Goal: Browse casually: Explore the website without a specific task or goal

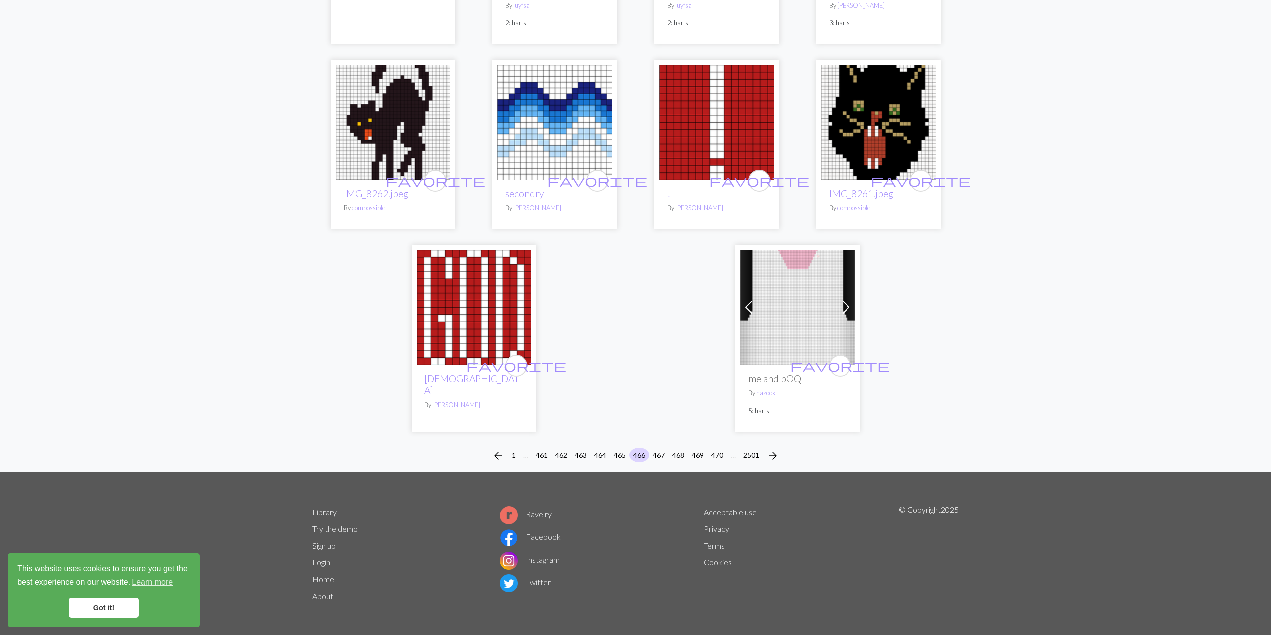
scroll to position [2343, 0]
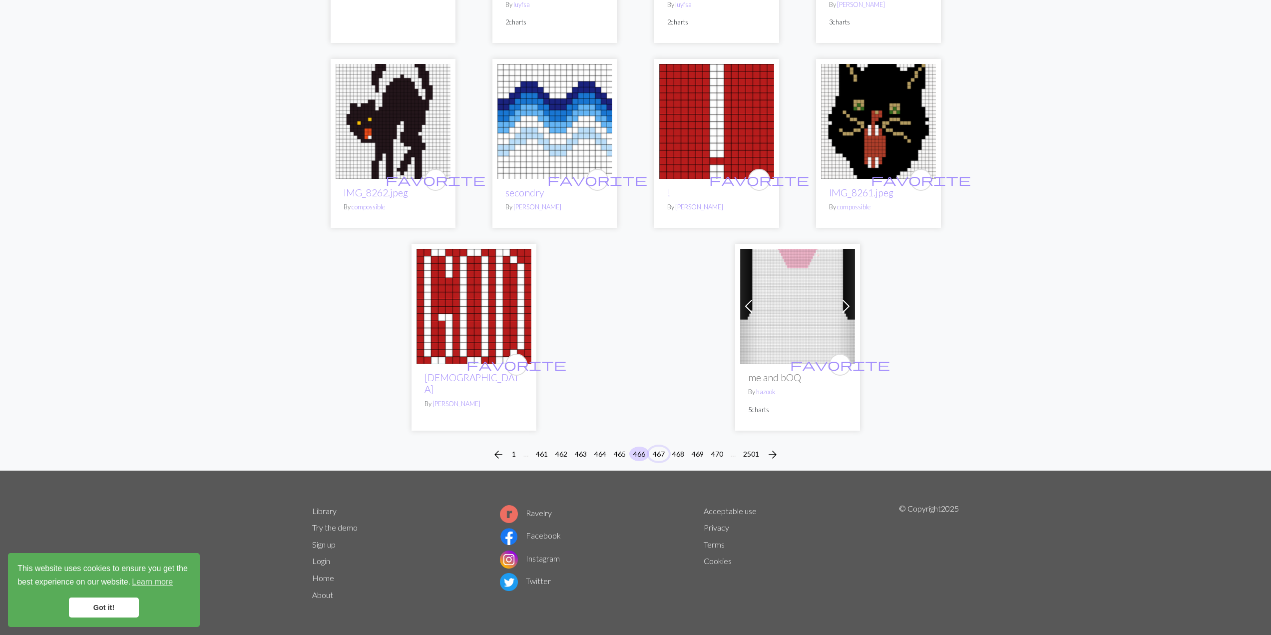
click at [656, 452] on button "467" at bounding box center [659, 453] width 20 height 14
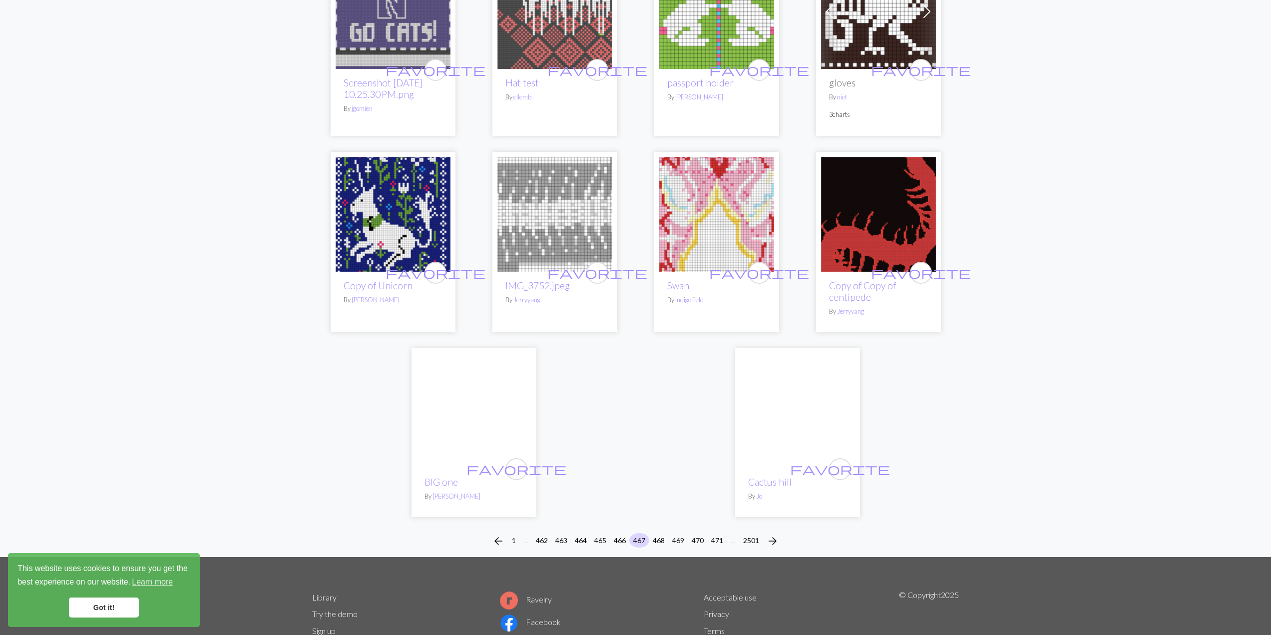
scroll to position [2247, 0]
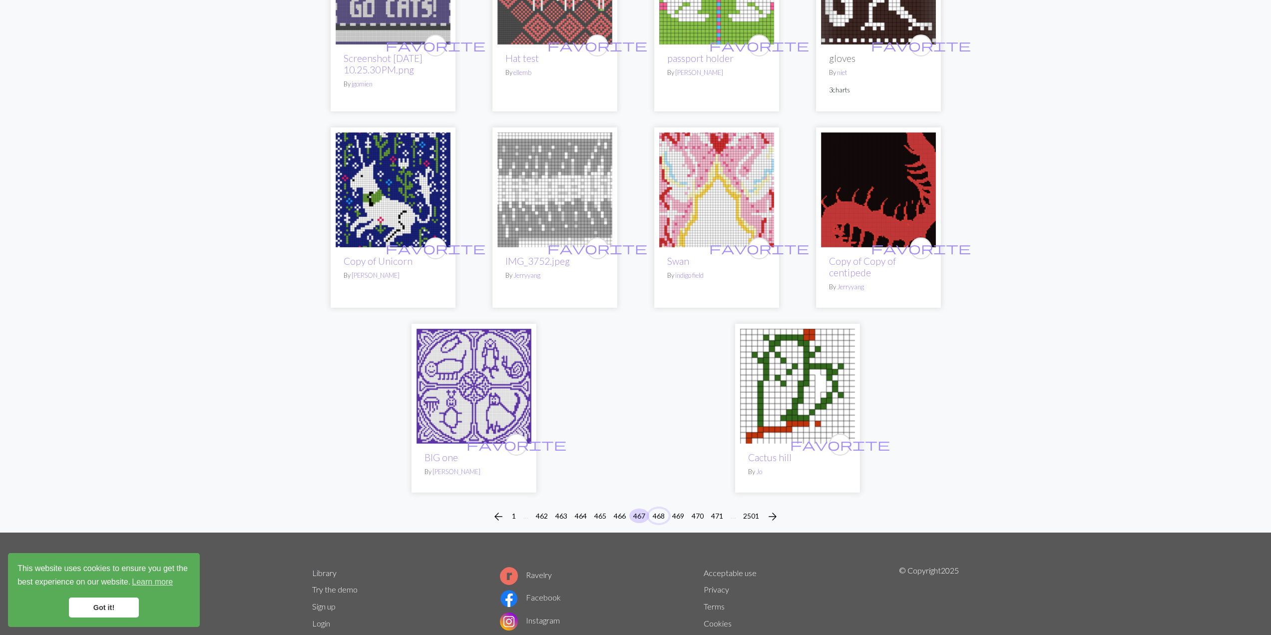
click at [662, 518] on button "468" at bounding box center [659, 515] width 20 height 14
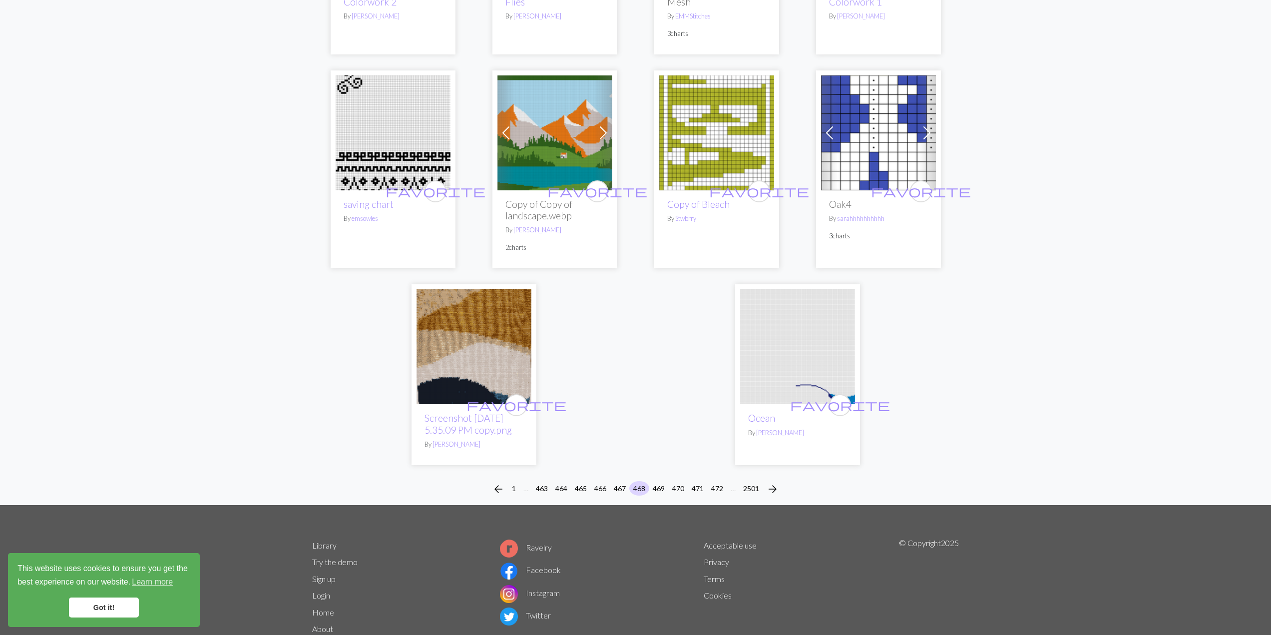
scroll to position [2330, 0]
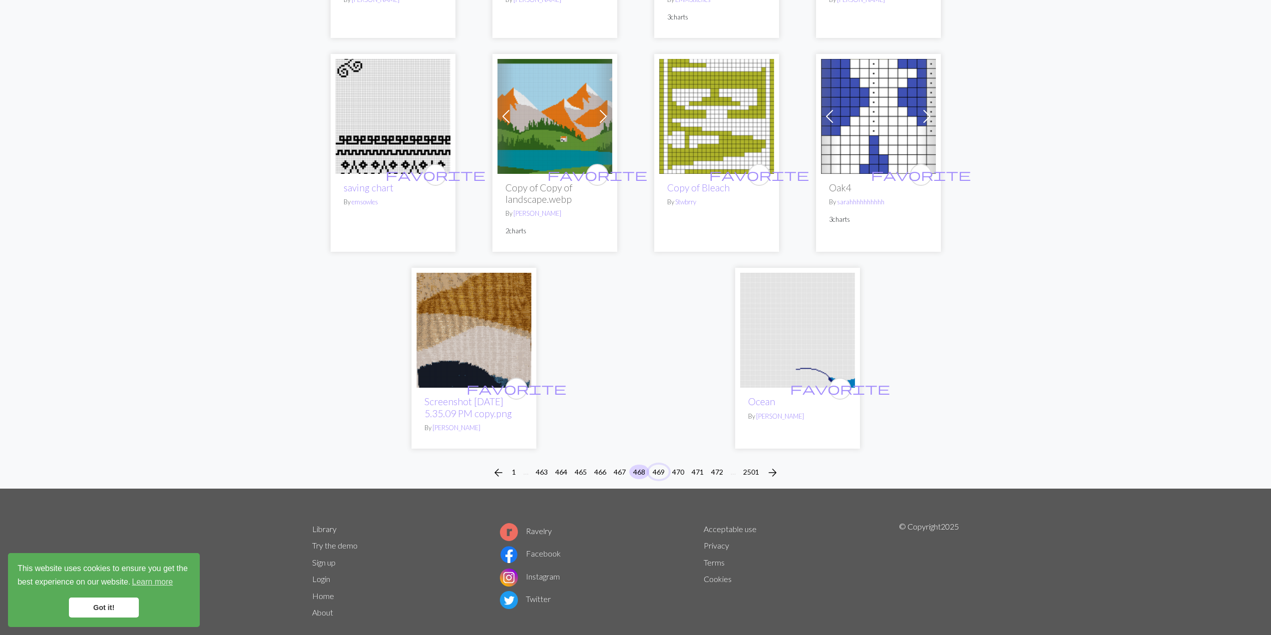
click at [660, 464] on button "469" at bounding box center [659, 471] width 20 height 14
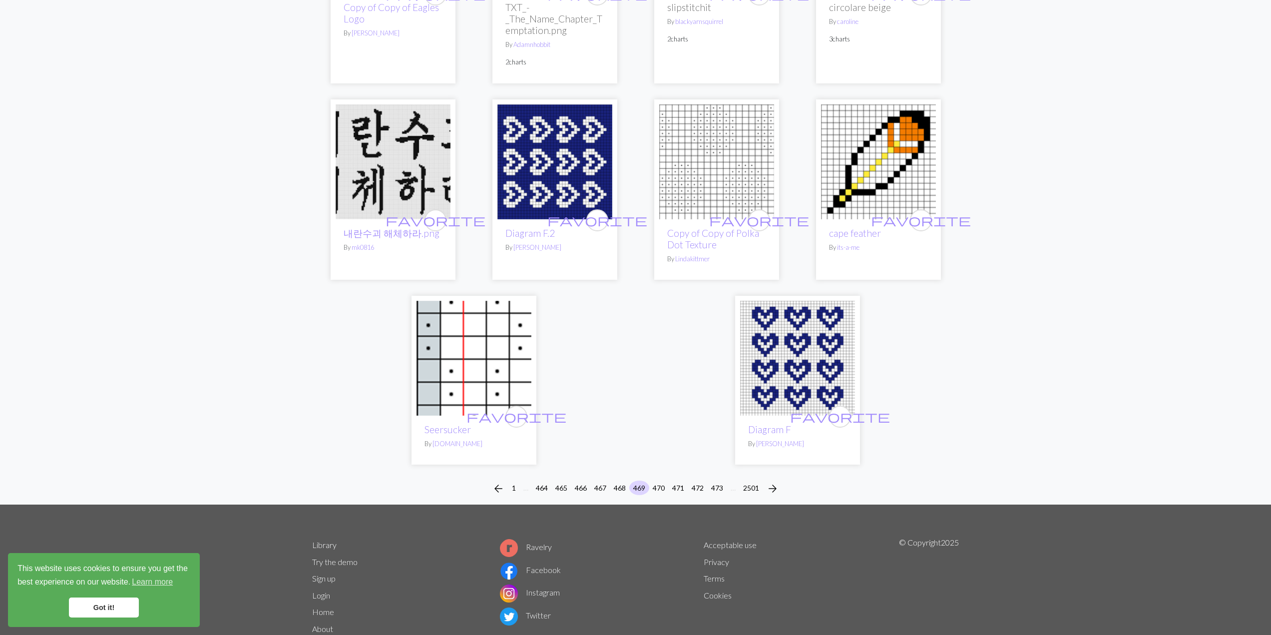
scroll to position [2371, 0]
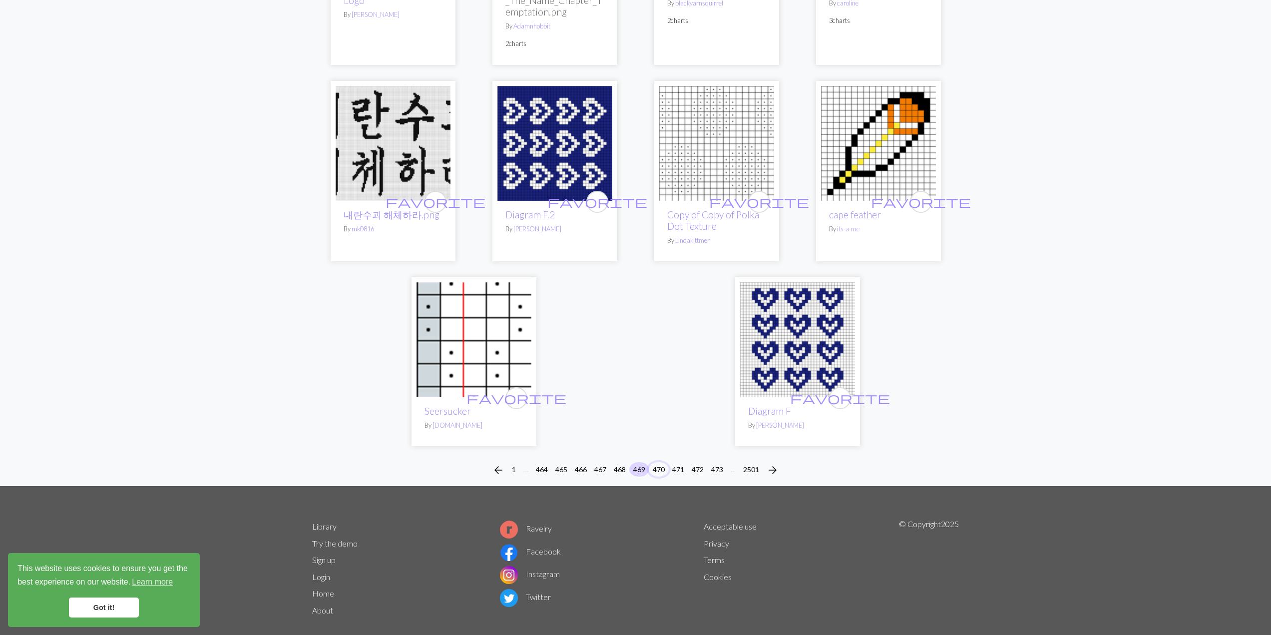
click at [665, 462] on button "470" at bounding box center [659, 469] width 20 height 14
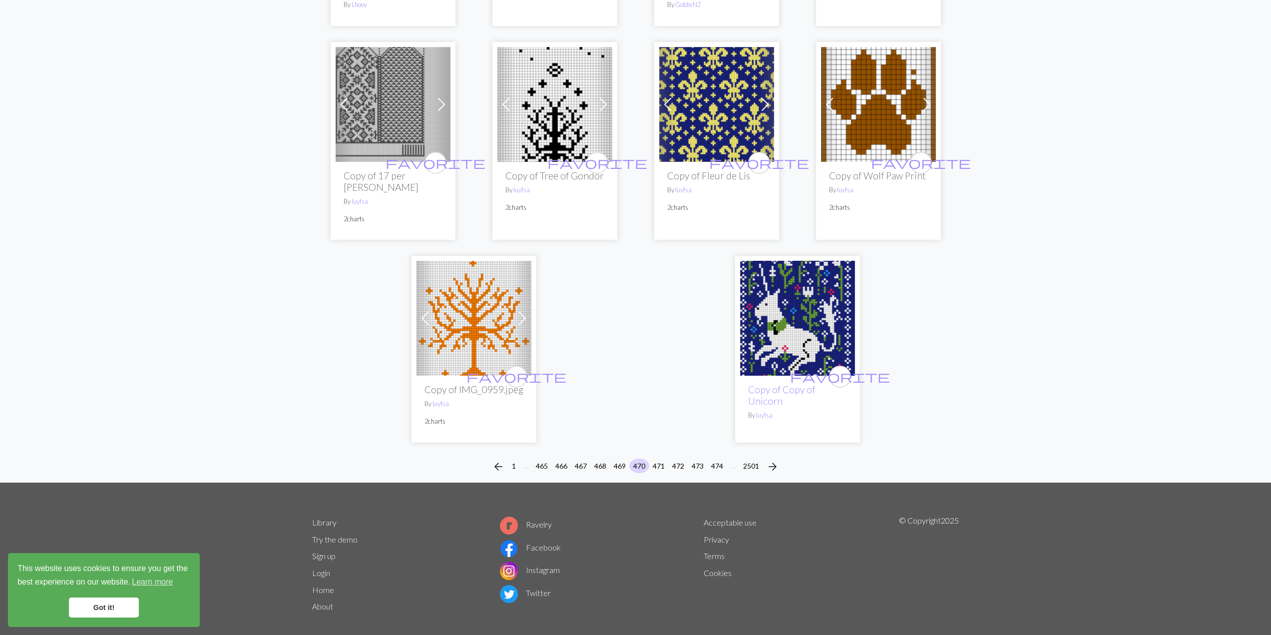
scroll to position [2308, 0]
click at [656, 458] on button "471" at bounding box center [659, 465] width 20 height 14
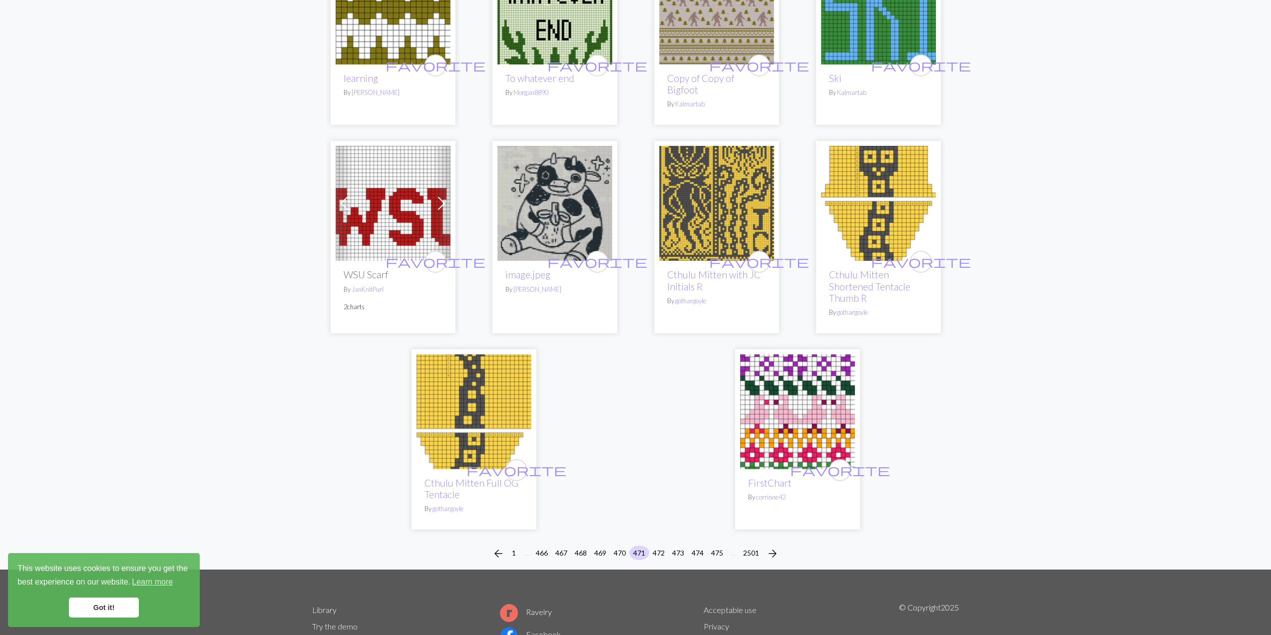
scroll to position [2366, 0]
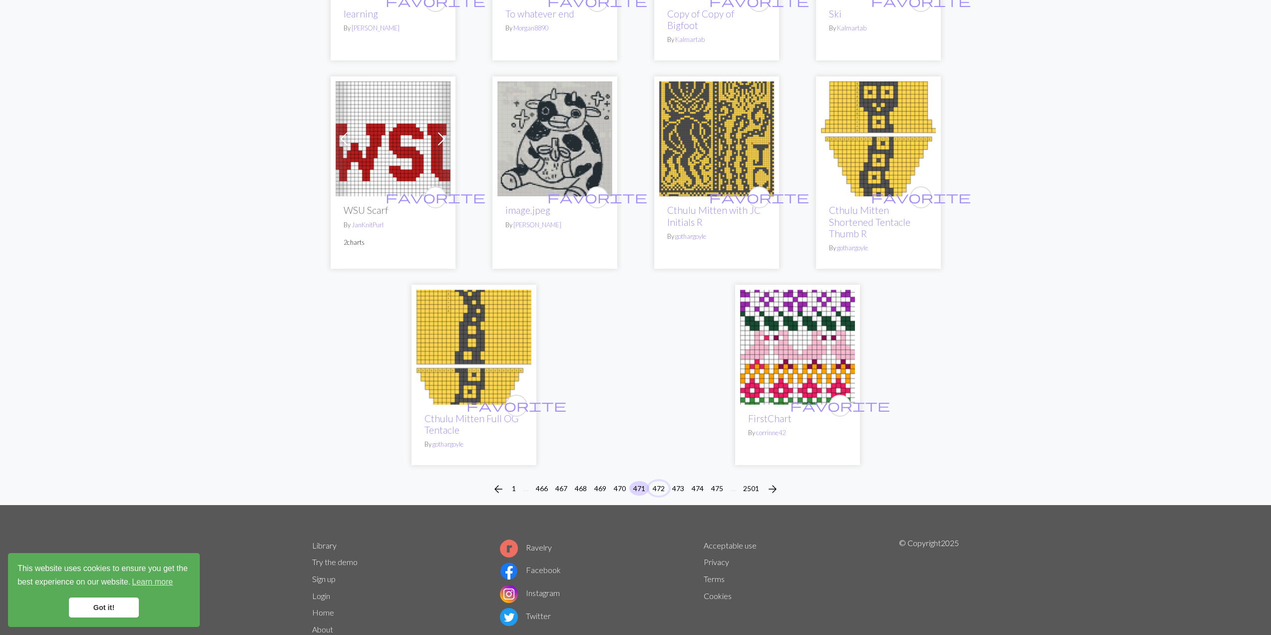
click at [662, 481] on button "472" at bounding box center [659, 488] width 20 height 14
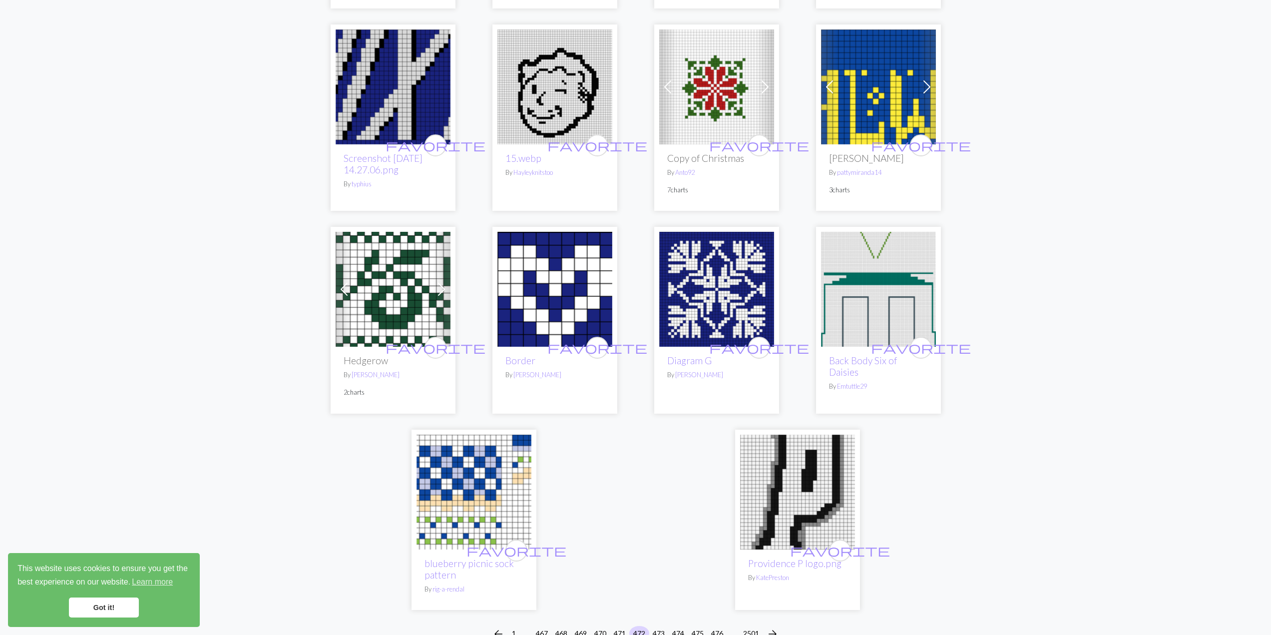
scroll to position [2338, 0]
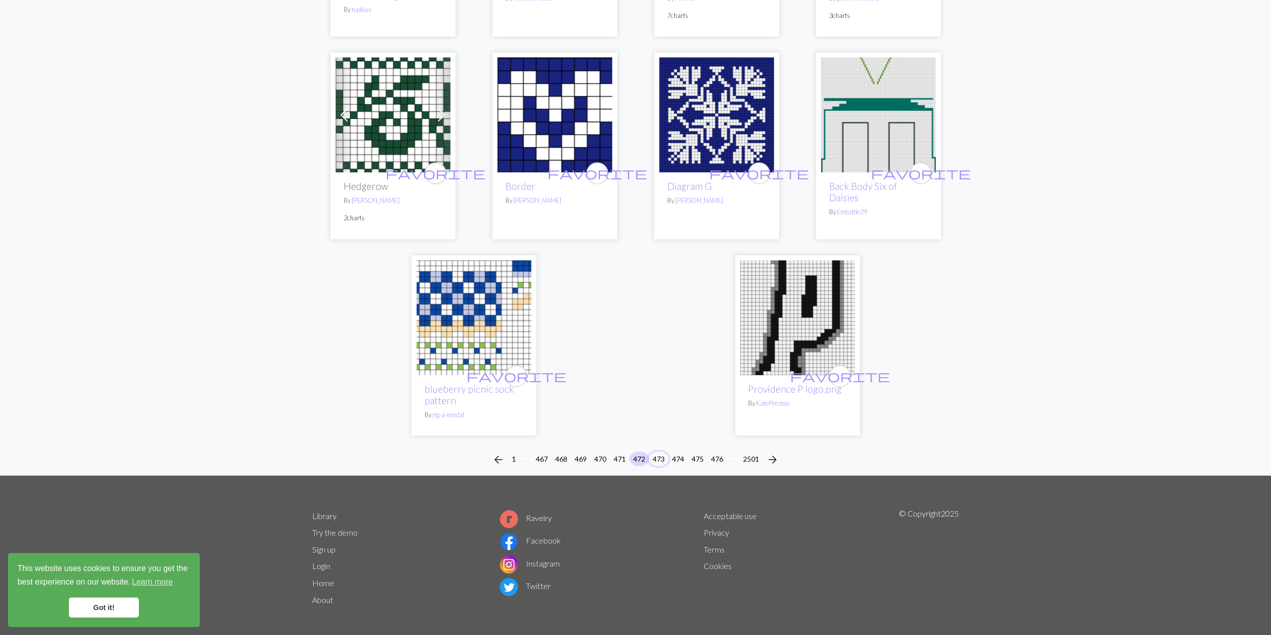
click at [666, 456] on button "473" at bounding box center [659, 458] width 20 height 14
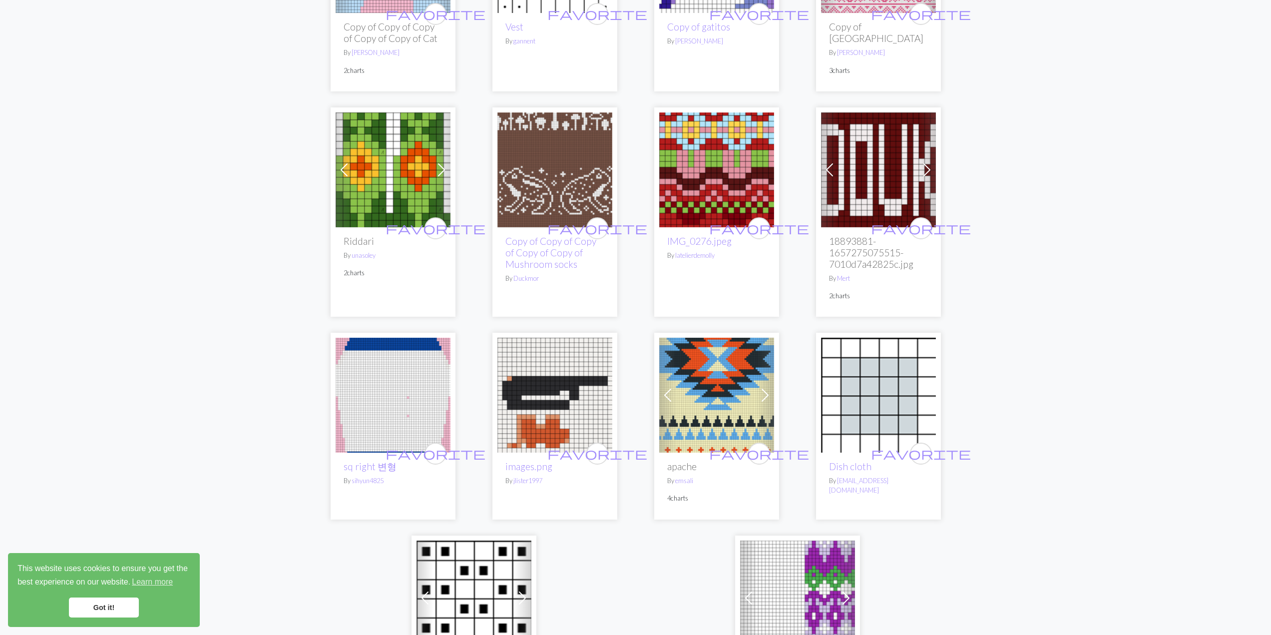
scroll to position [2330, 0]
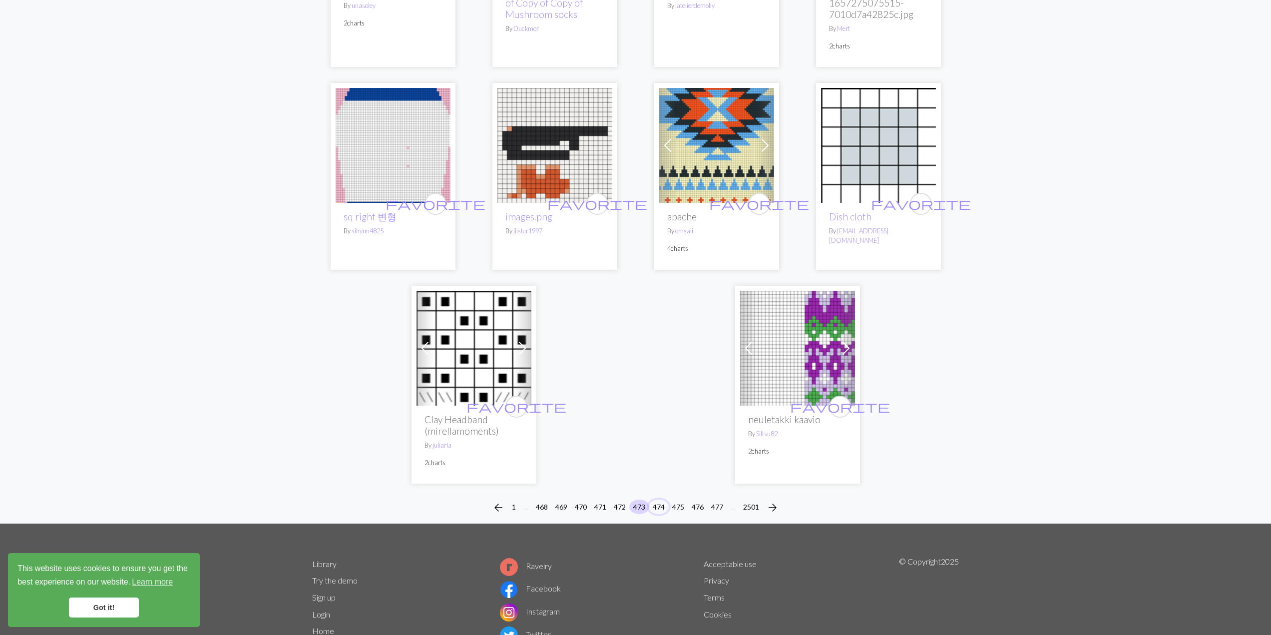
click at [661, 499] on button "474" at bounding box center [659, 506] width 20 height 14
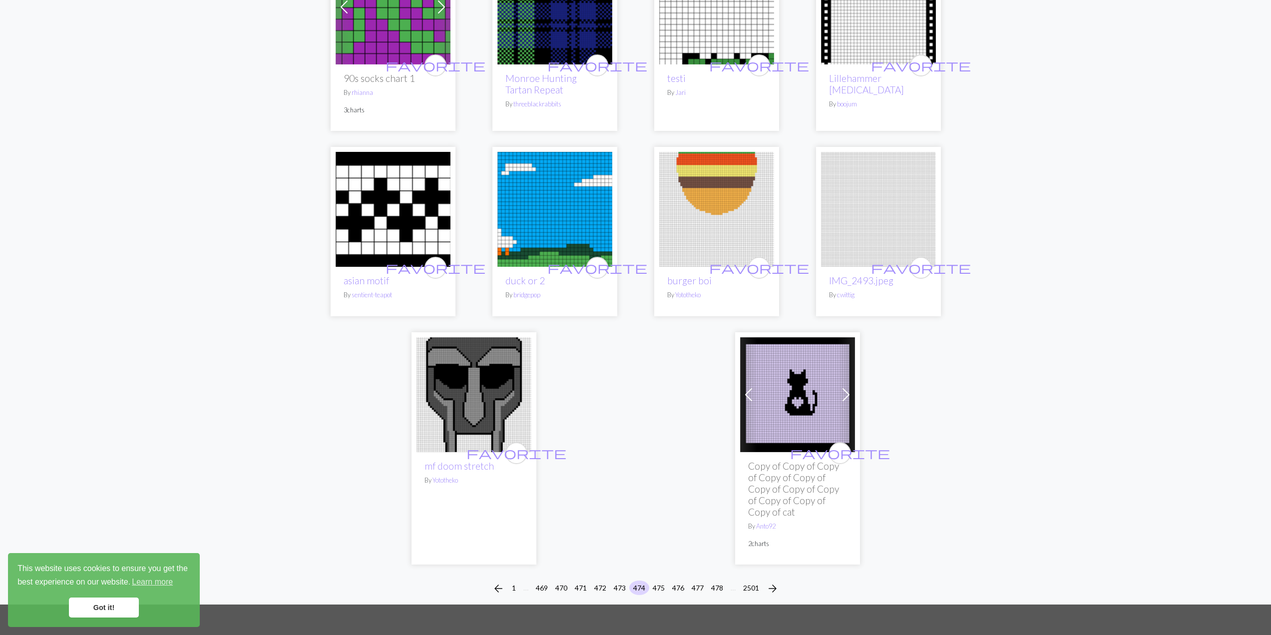
scroll to position [2330, 0]
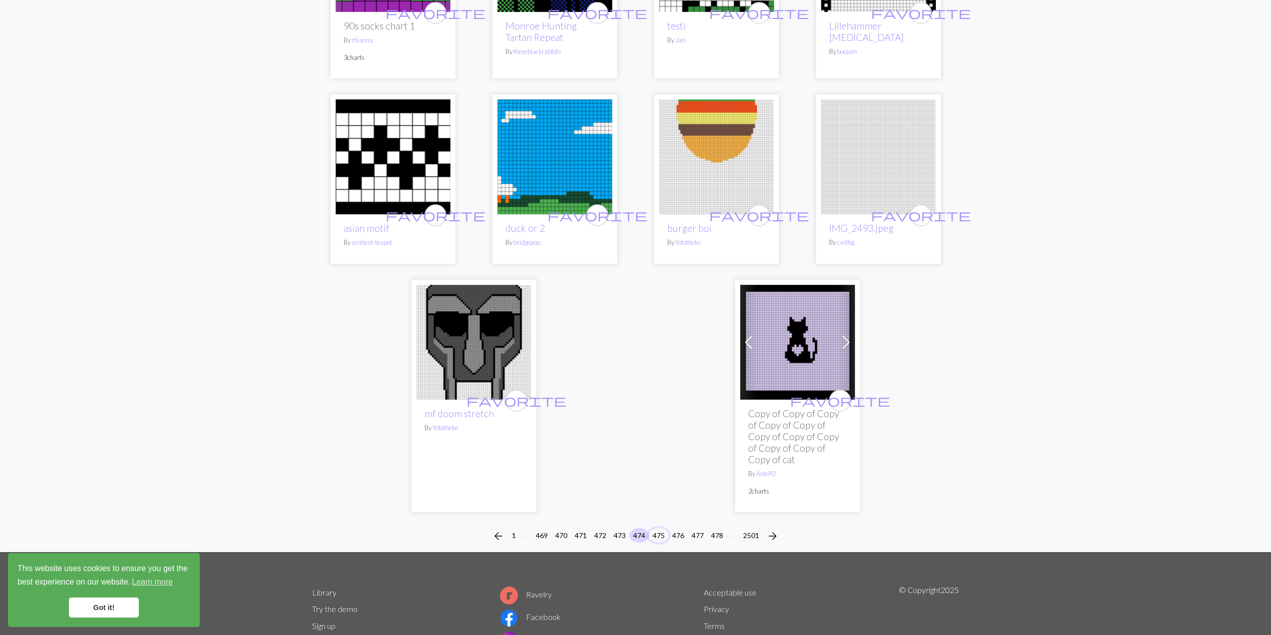
click at [657, 528] on button "475" at bounding box center [659, 535] width 20 height 14
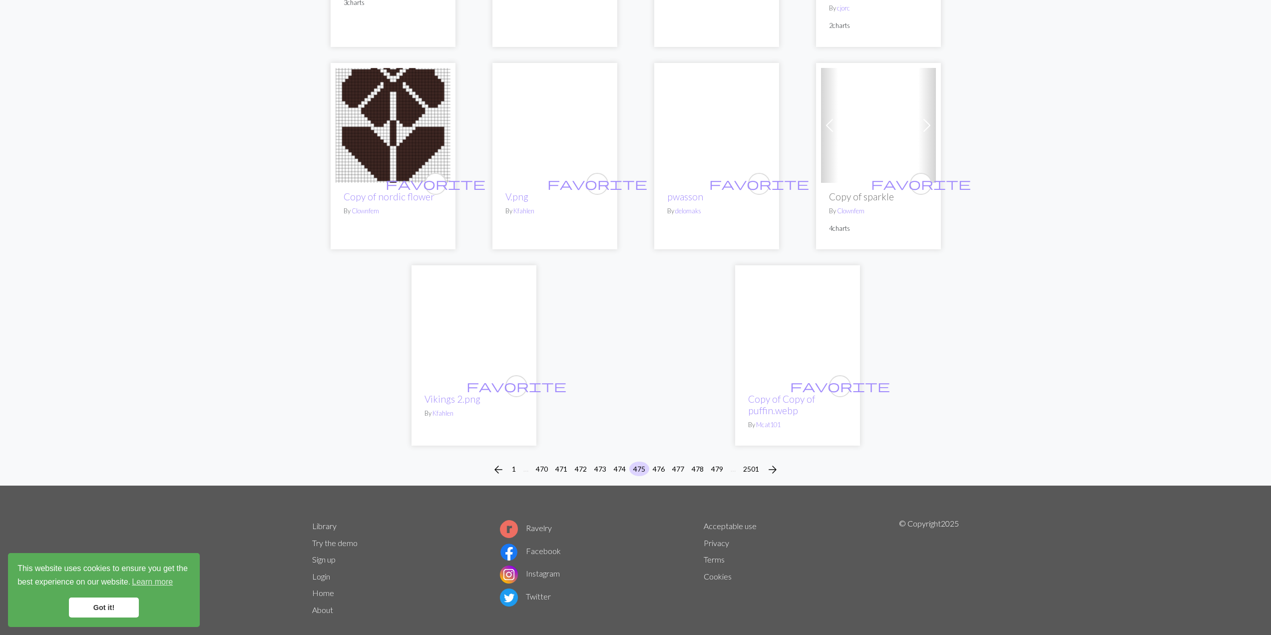
scroll to position [2452, 0]
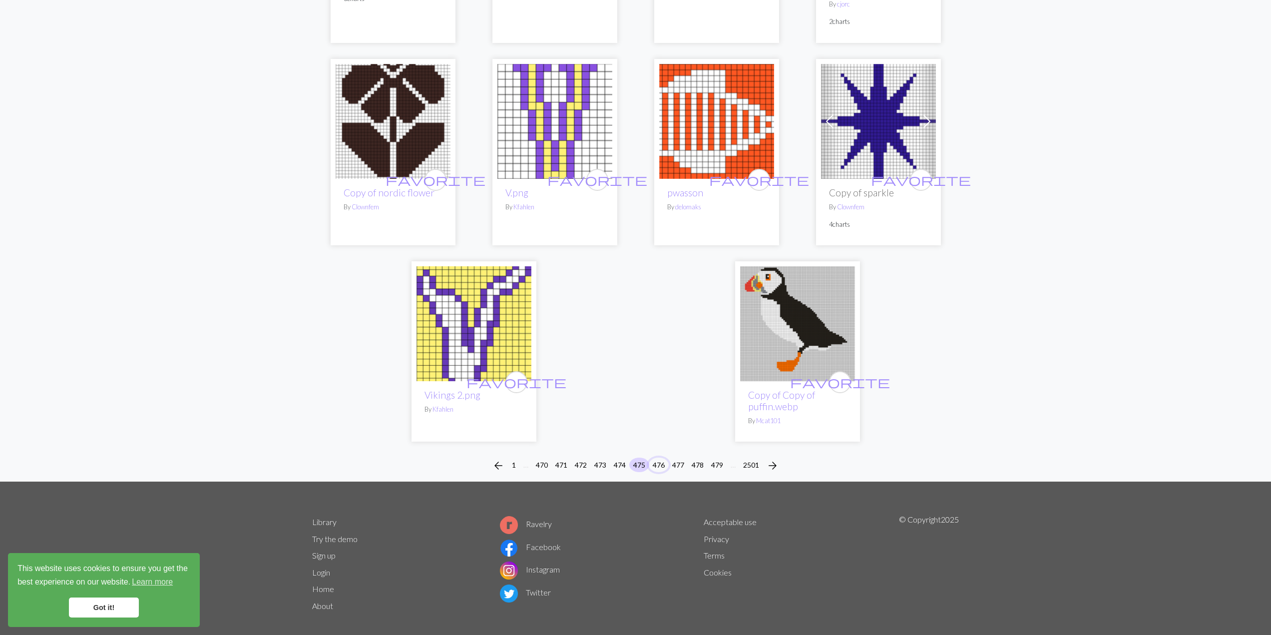
click at [659, 457] on button "476" at bounding box center [659, 464] width 20 height 14
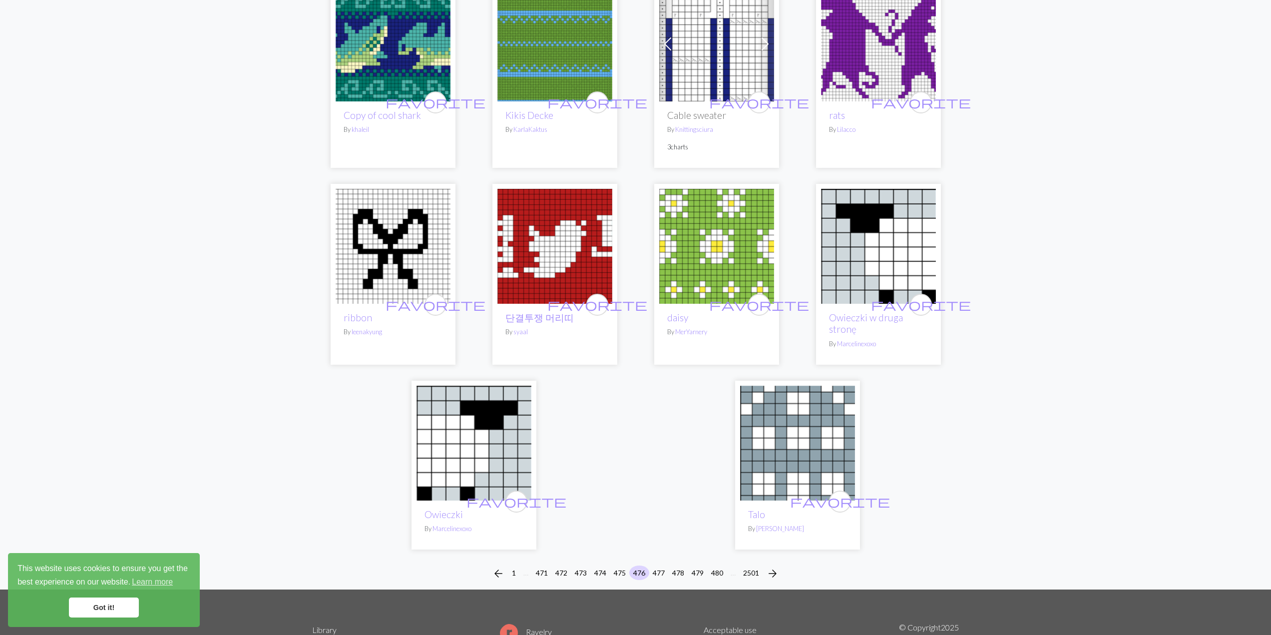
scroll to position [2330, 0]
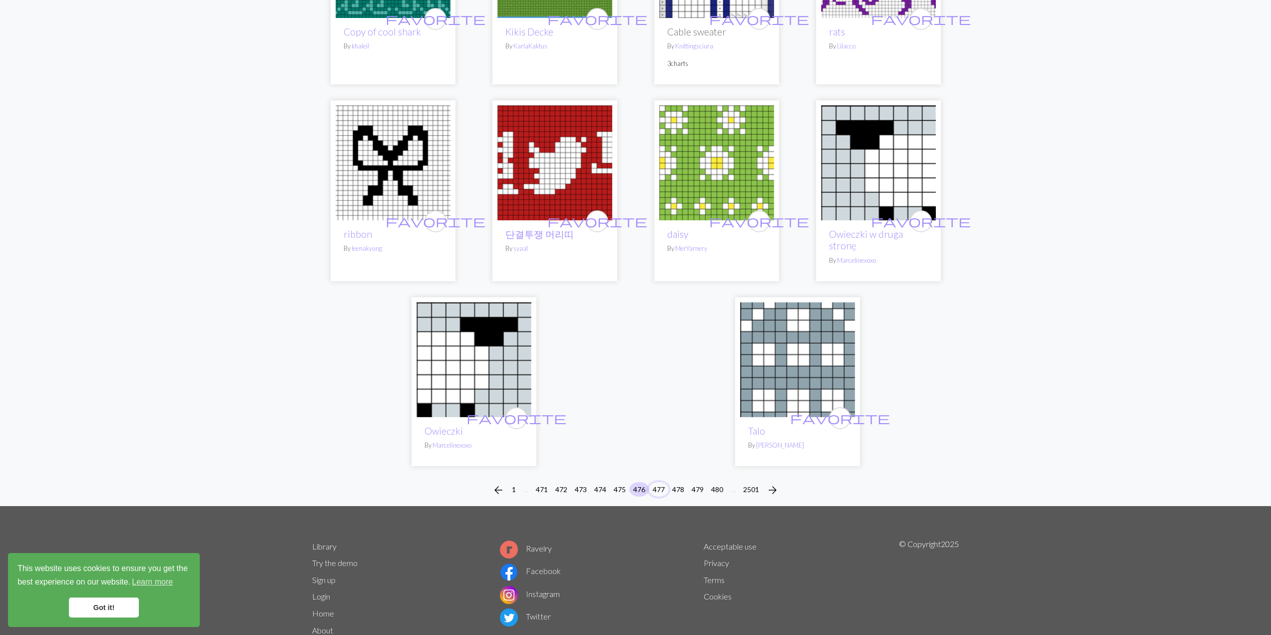
click at [663, 482] on button "477" at bounding box center [659, 489] width 20 height 14
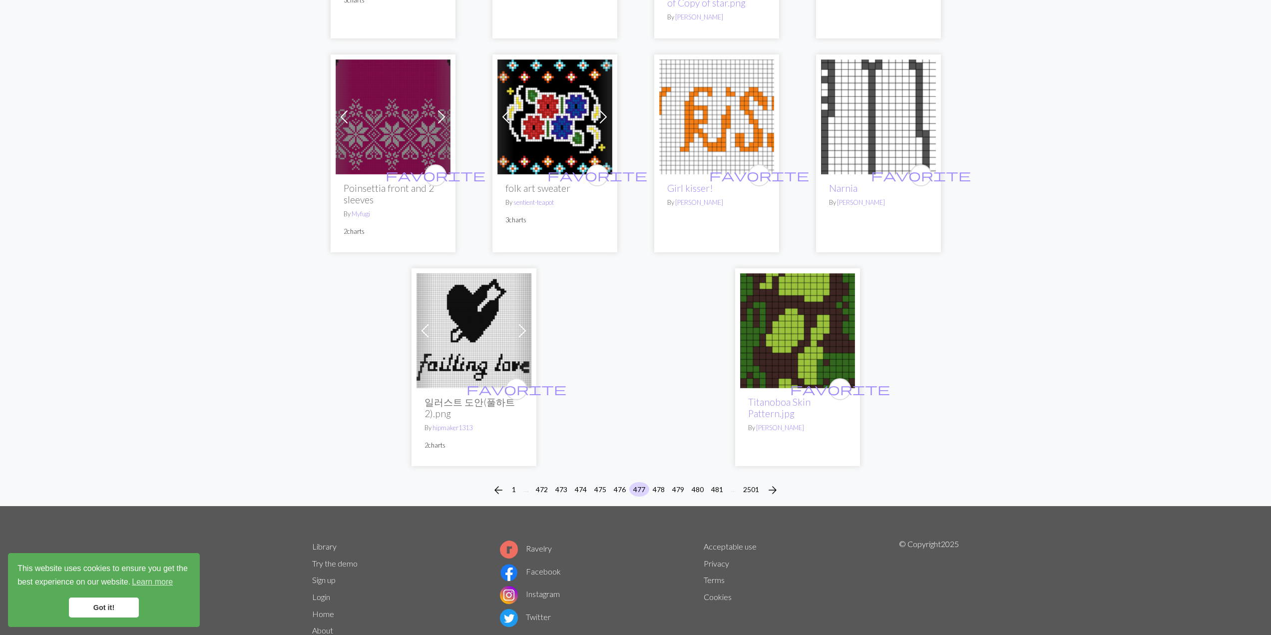
scroll to position [2384, 0]
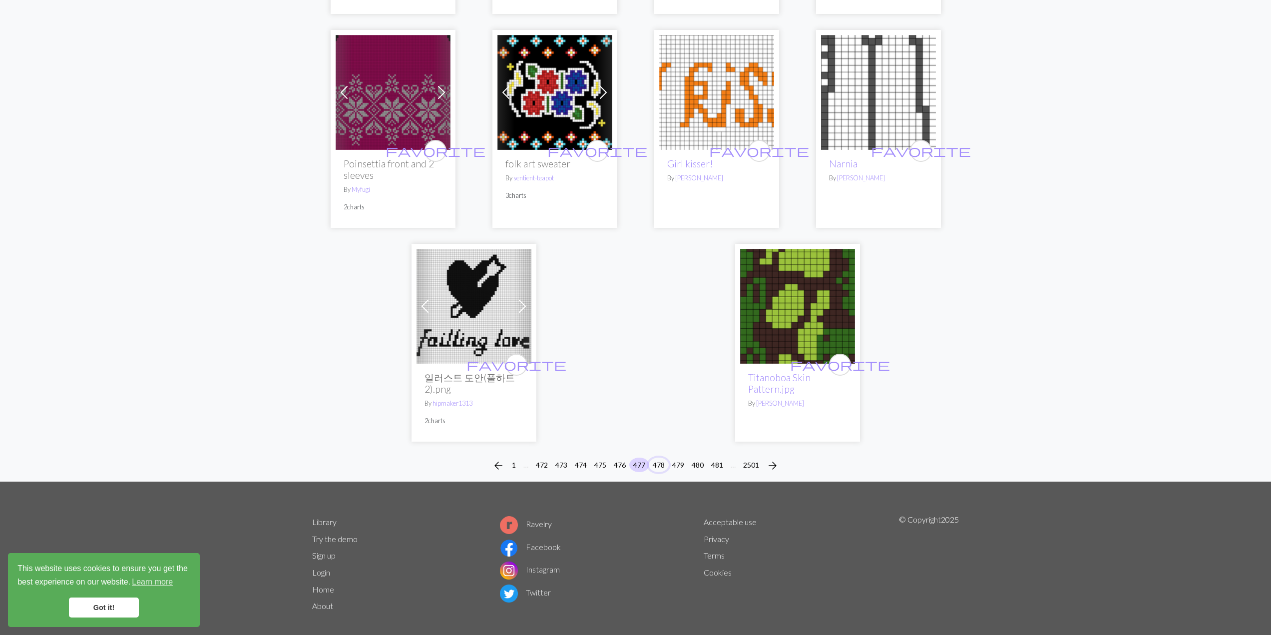
click at [661, 457] on button "478" at bounding box center [659, 464] width 20 height 14
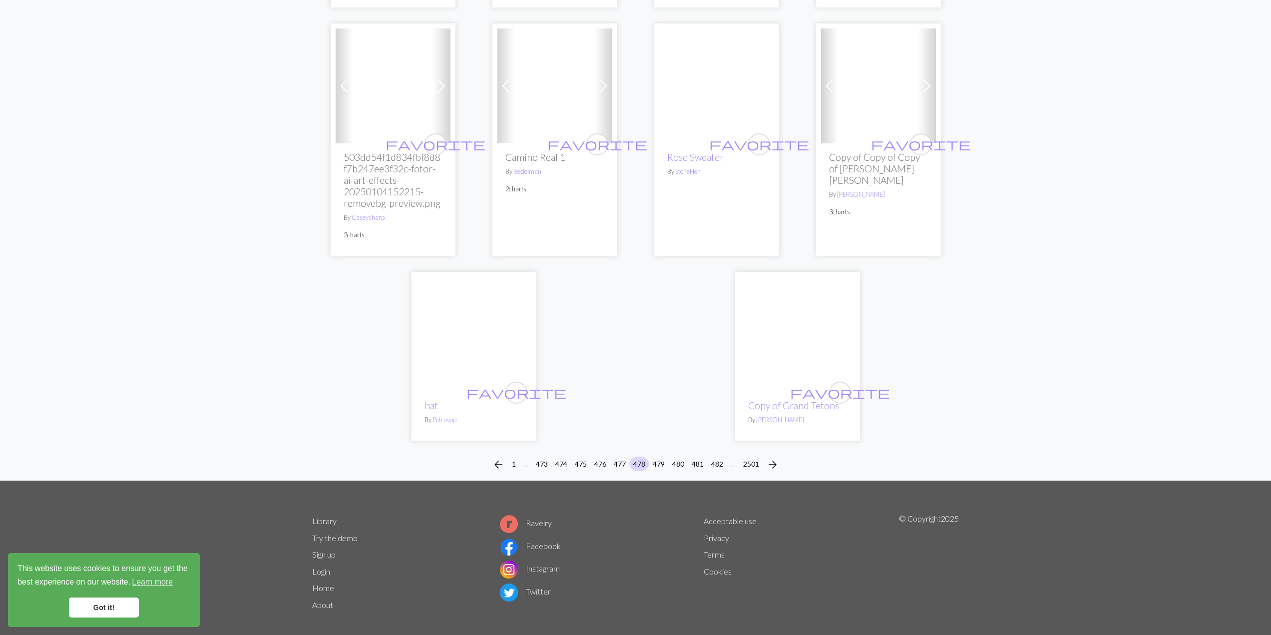
scroll to position [2504, 0]
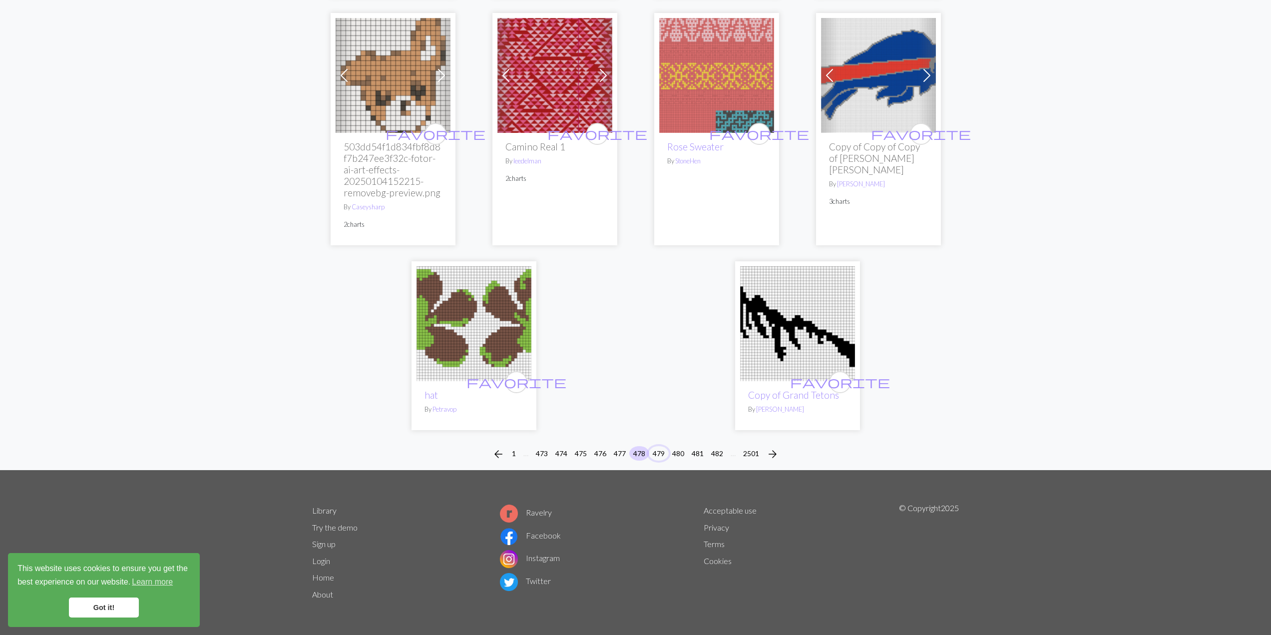
click at [656, 452] on button "479" at bounding box center [659, 453] width 20 height 14
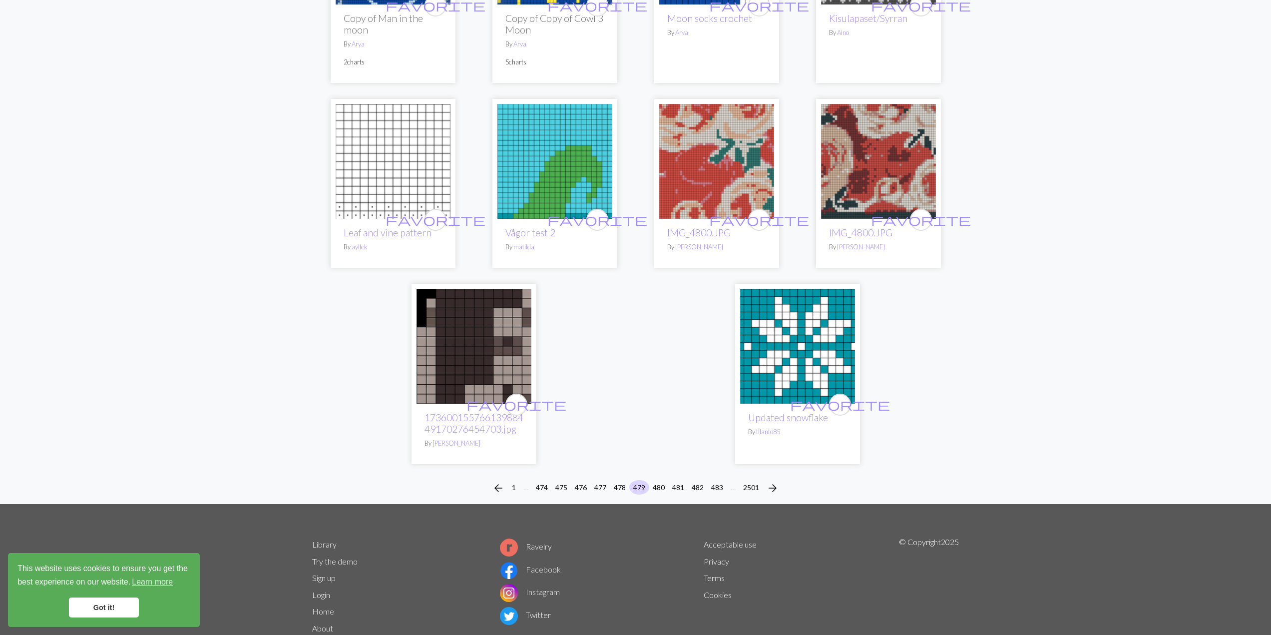
scroll to position [2247, 0]
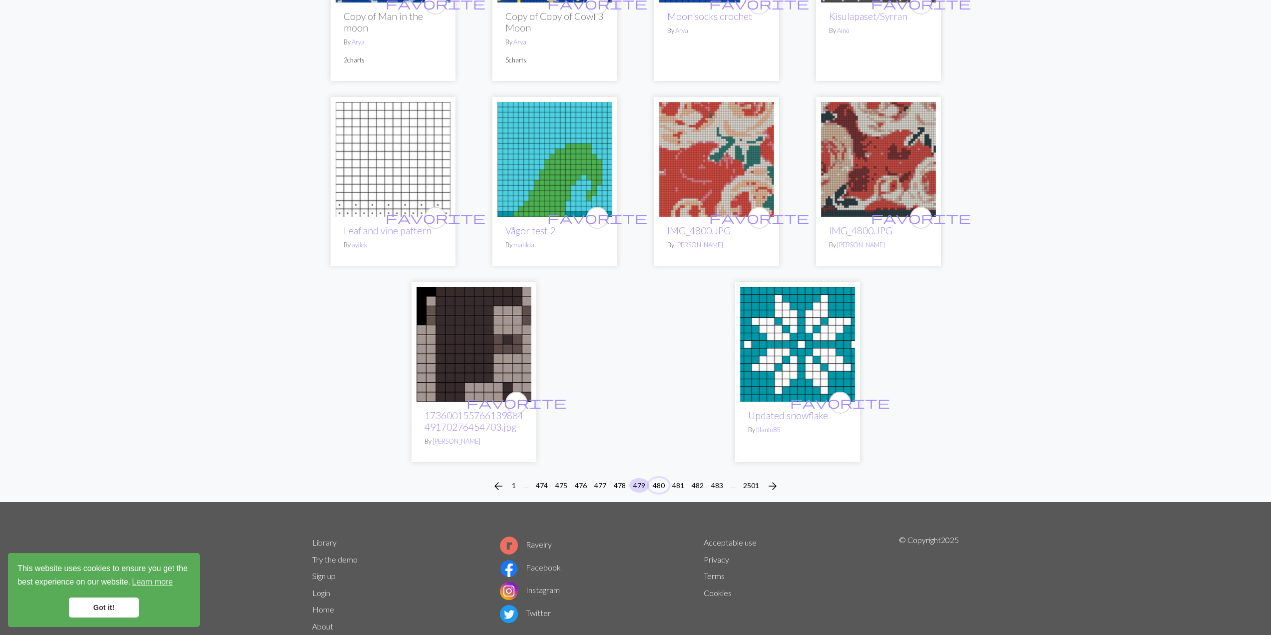
click at [663, 479] on button "480" at bounding box center [659, 485] width 20 height 14
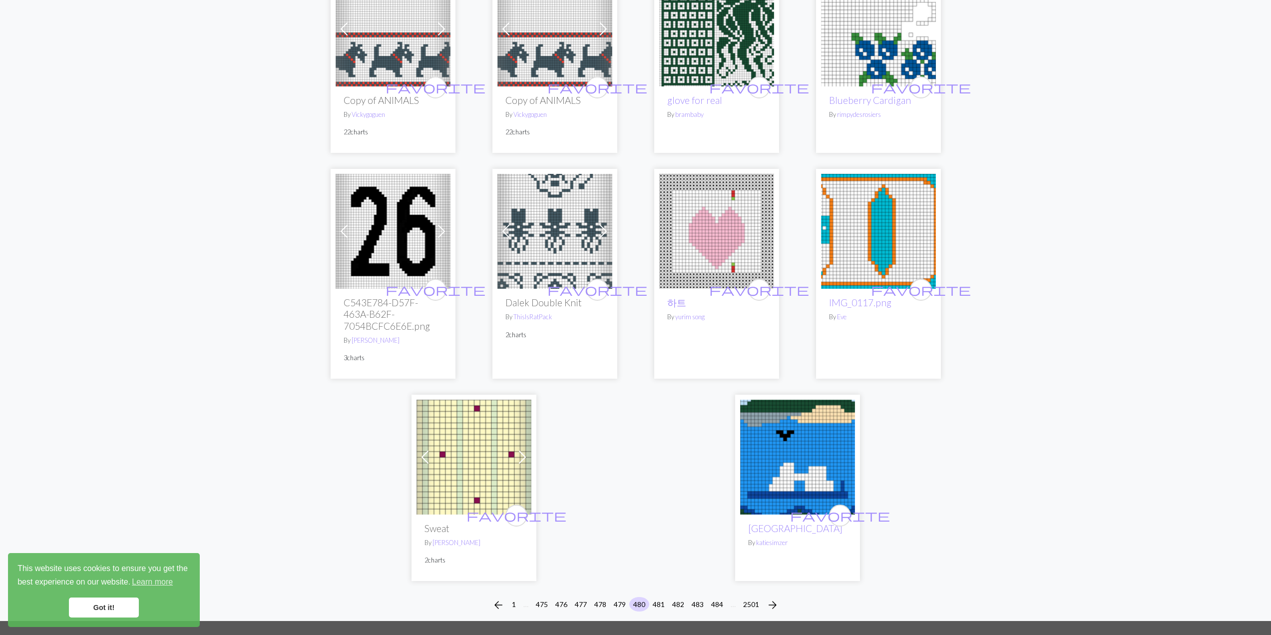
scroll to position [2330, 0]
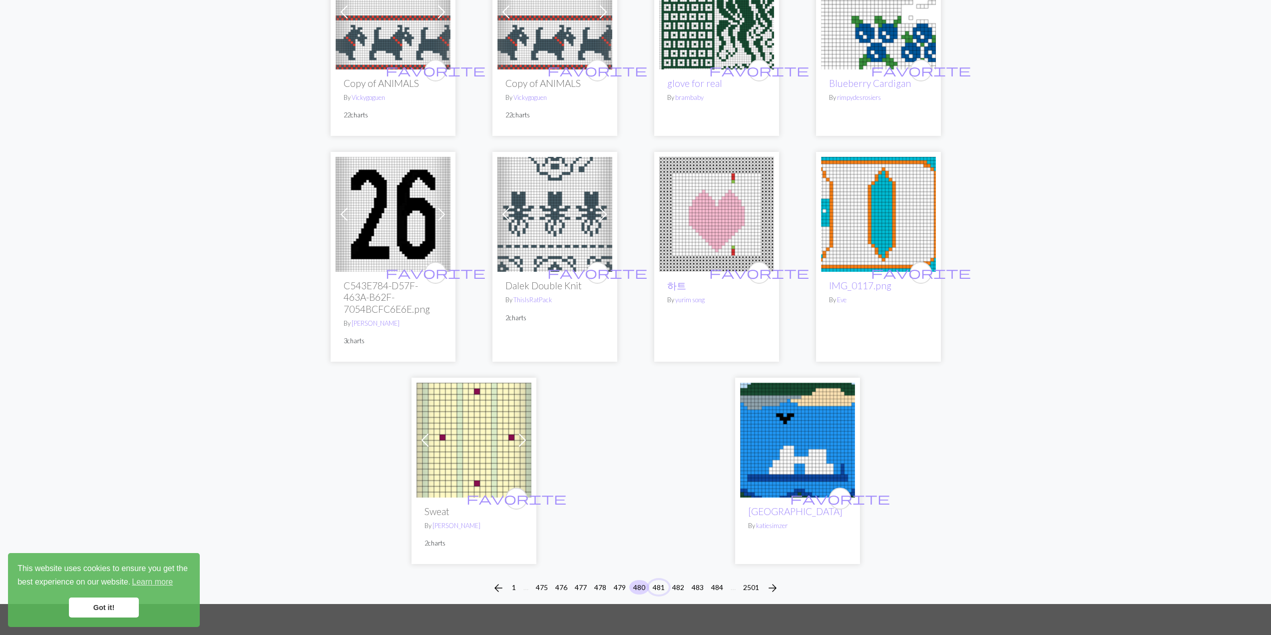
click at [663, 580] on button "481" at bounding box center [659, 587] width 20 height 14
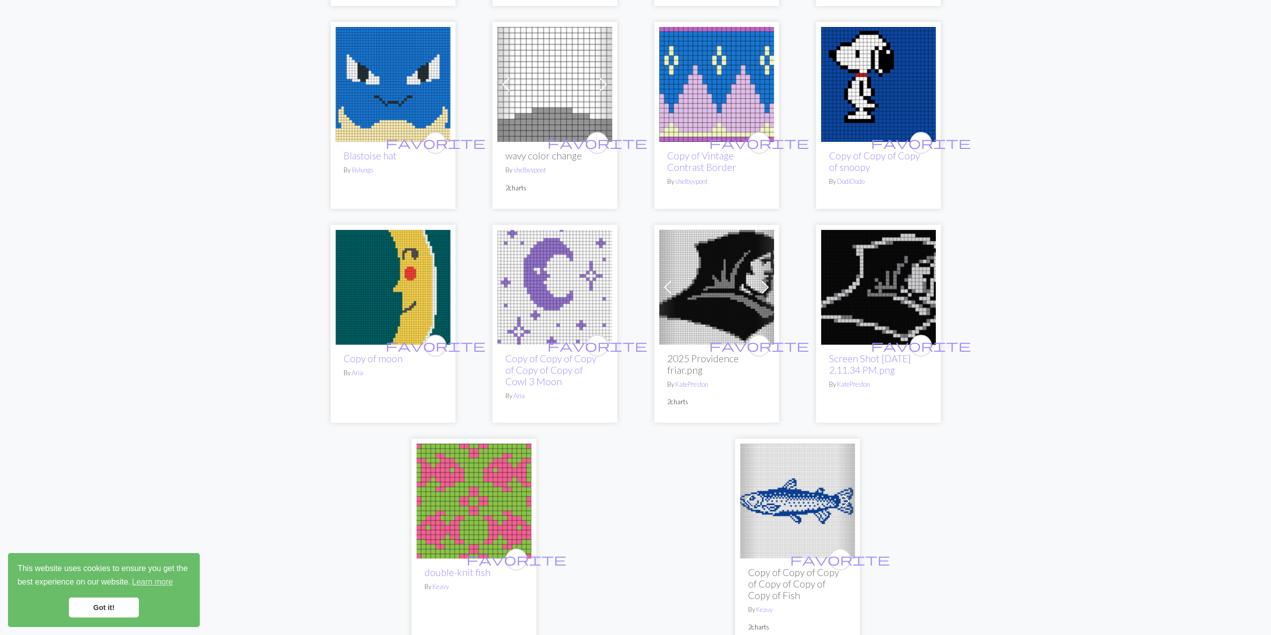
scroll to position [2413, 0]
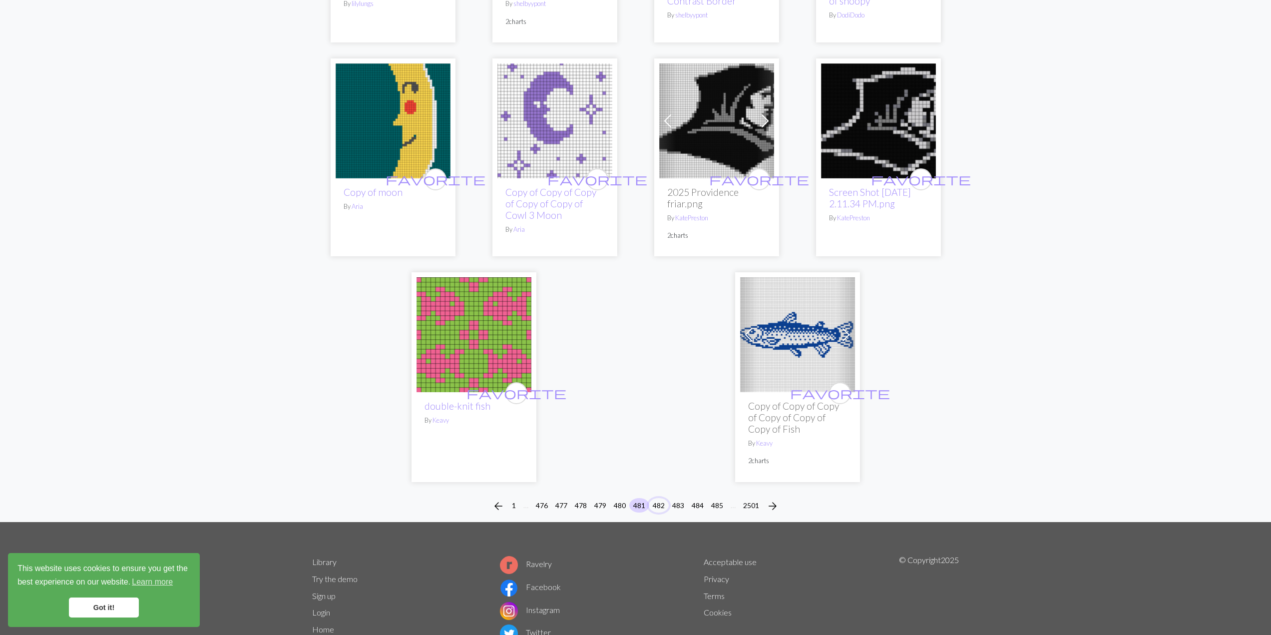
click at [661, 503] on button "482" at bounding box center [659, 505] width 20 height 14
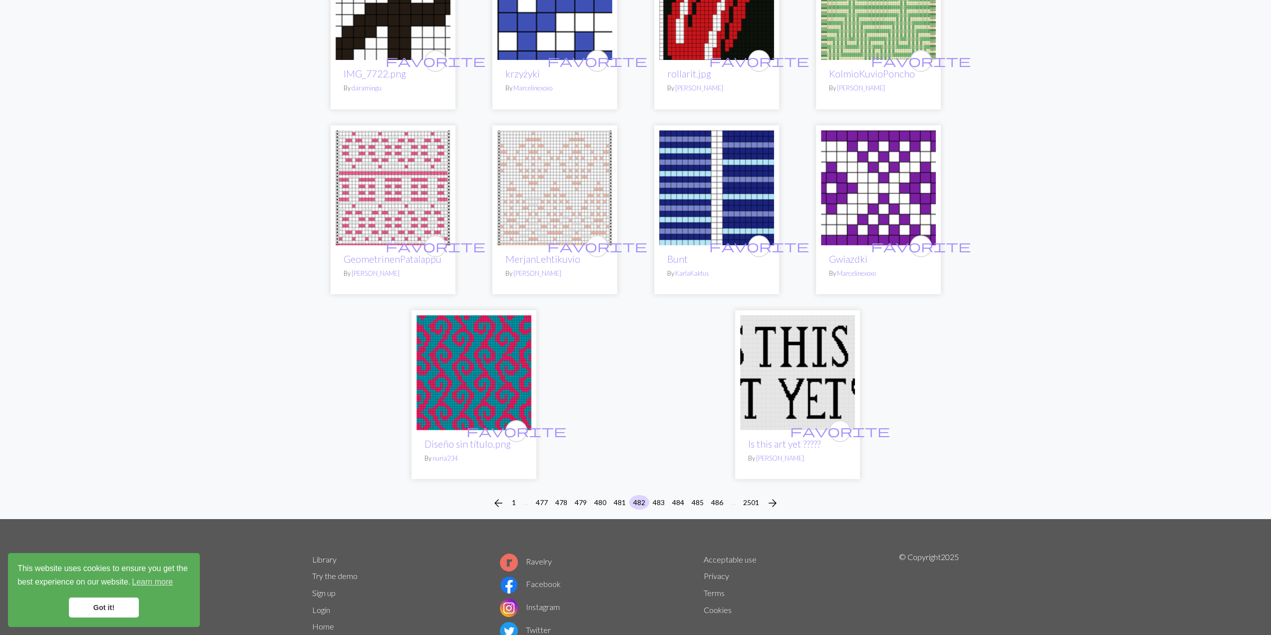
scroll to position [2330, 0]
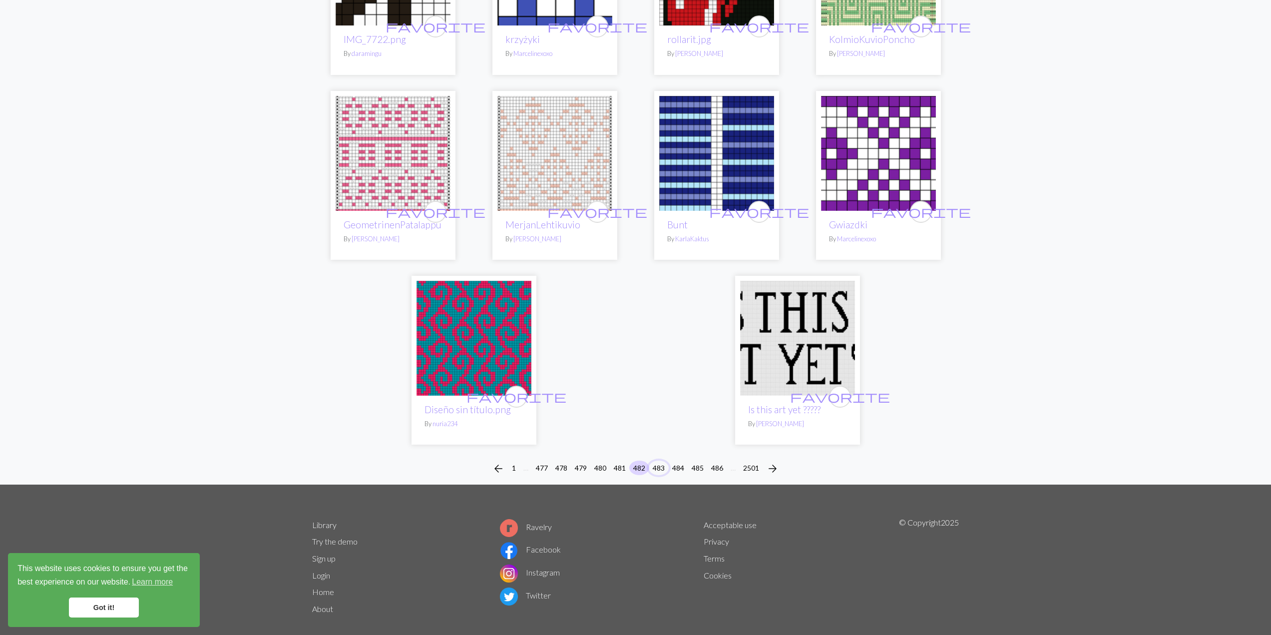
click at [655, 464] on button "483" at bounding box center [659, 467] width 20 height 14
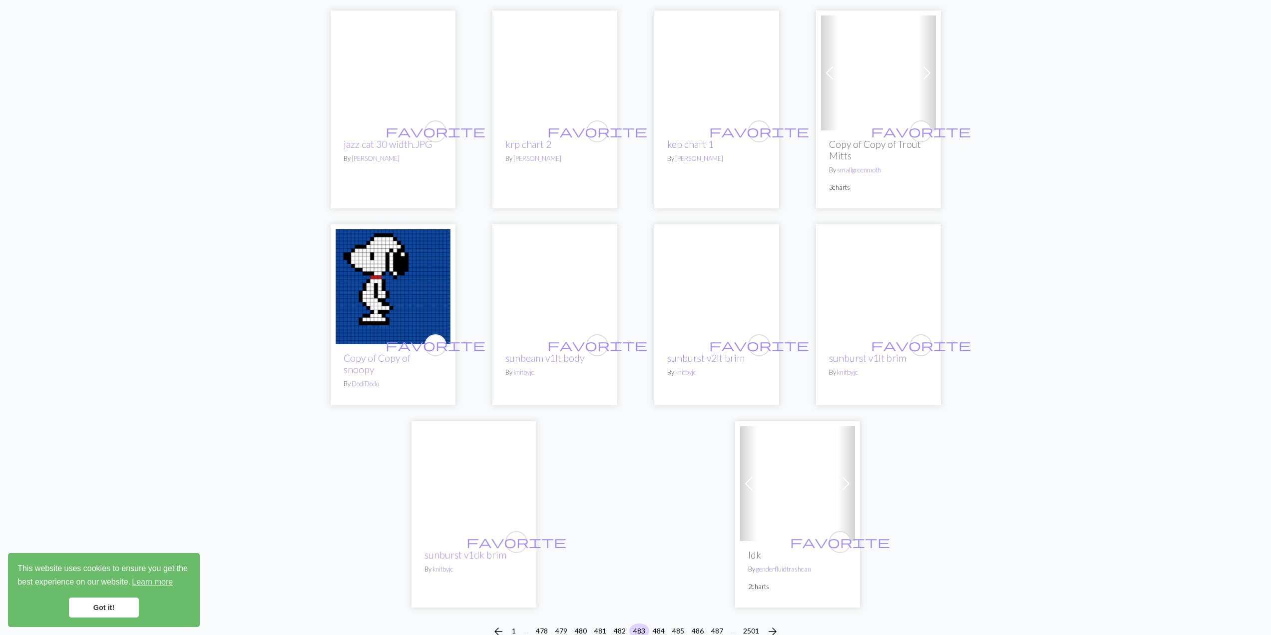
scroll to position [2163, 0]
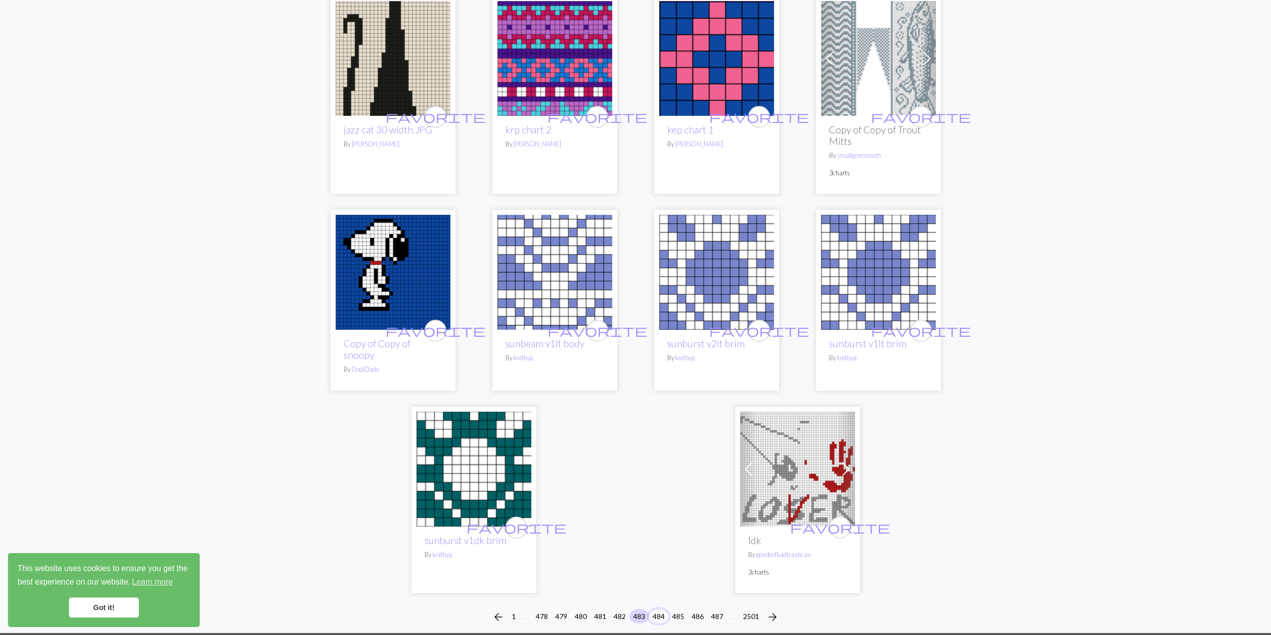
click at [656, 609] on button "484" at bounding box center [659, 616] width 20 height 14
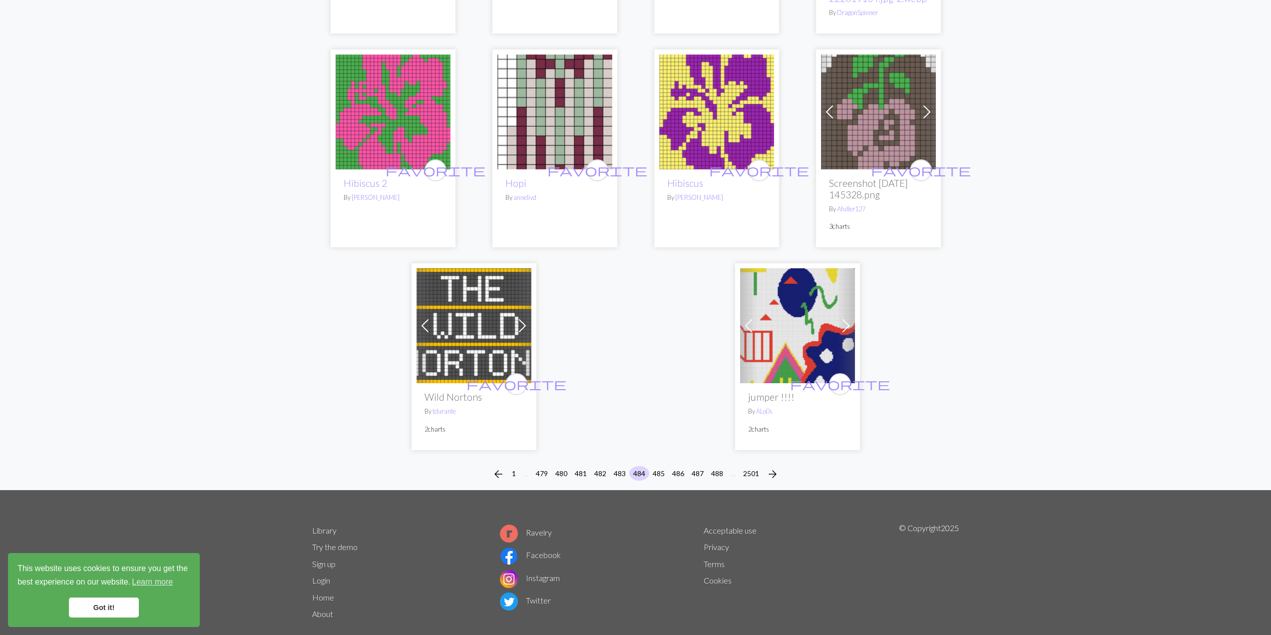
scroll to position [2330, 0]
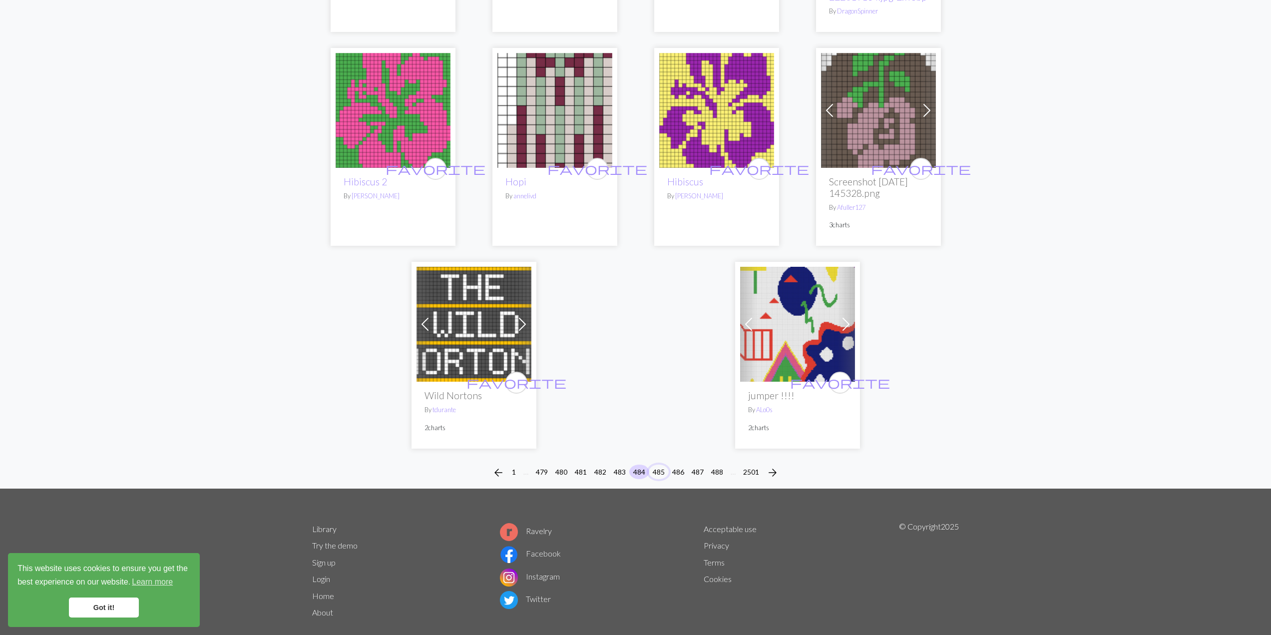
click at [656, 464] on button "485" at bounding box center [659, 471] width 20 height 14
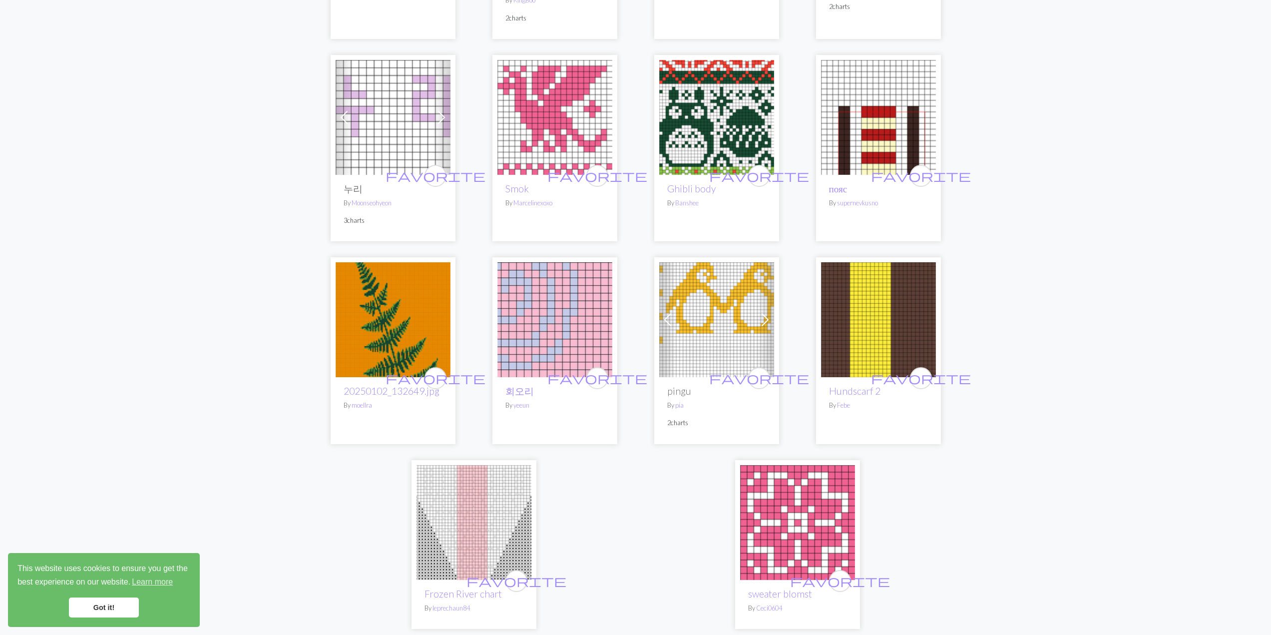
scroll to position [2247, 0]
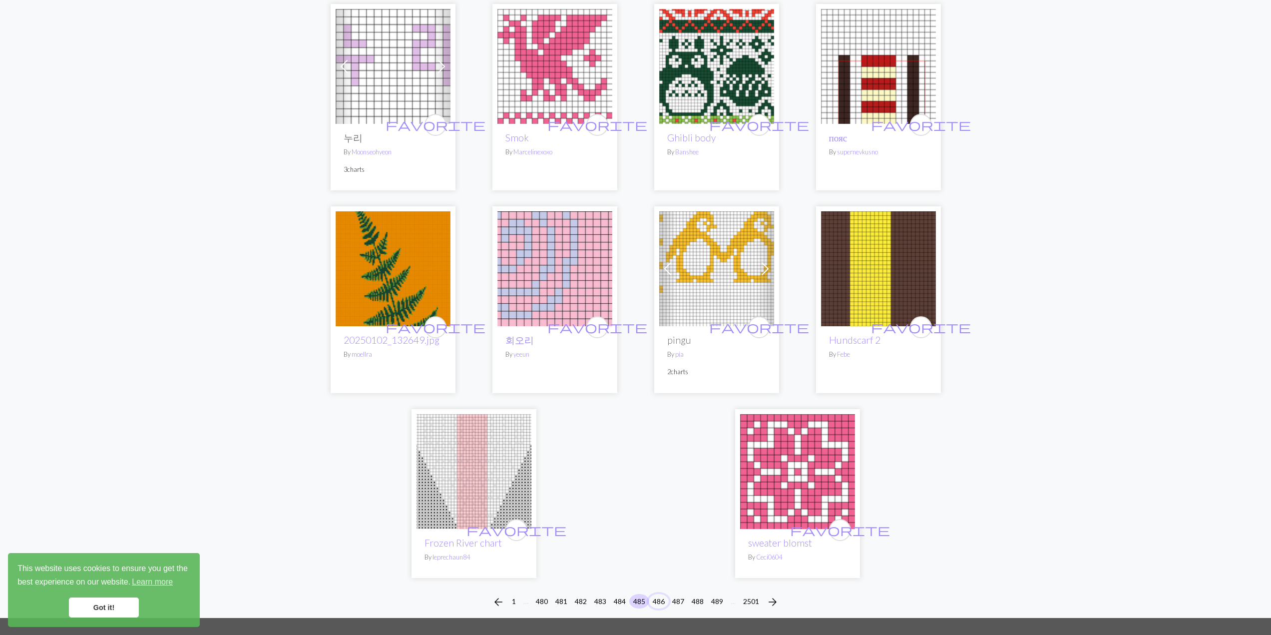
click at [660, 594] on button "486" at bounding box center [659, 601] width 20 height 14
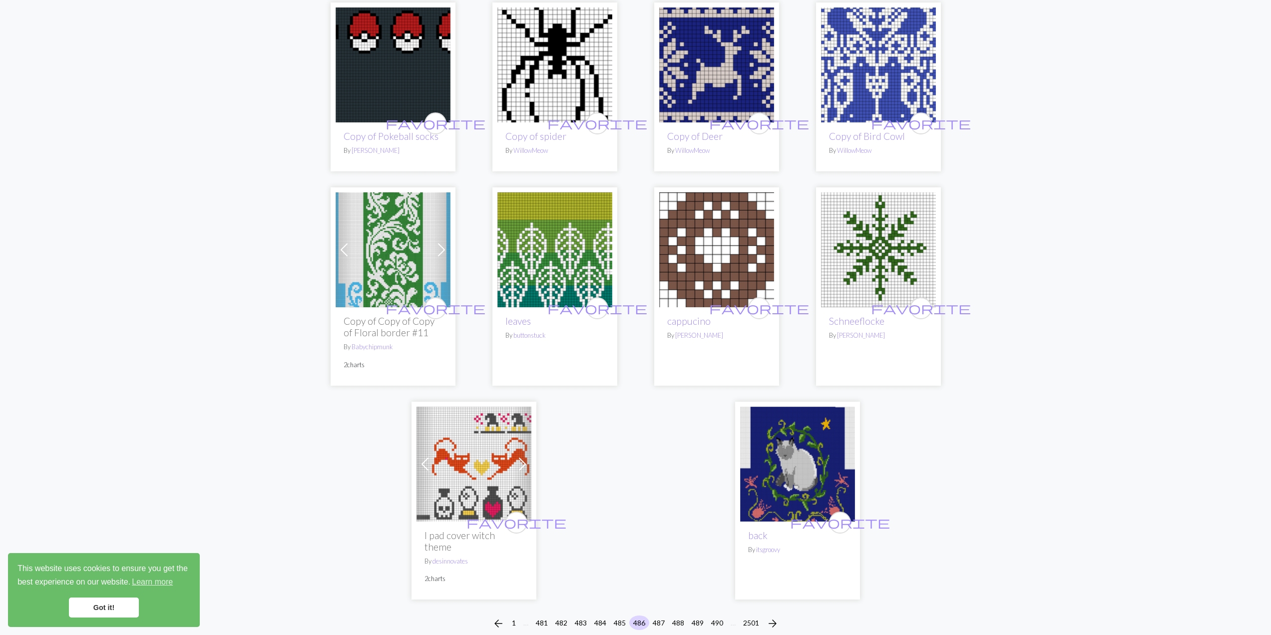
scroll to position [2330, 0]
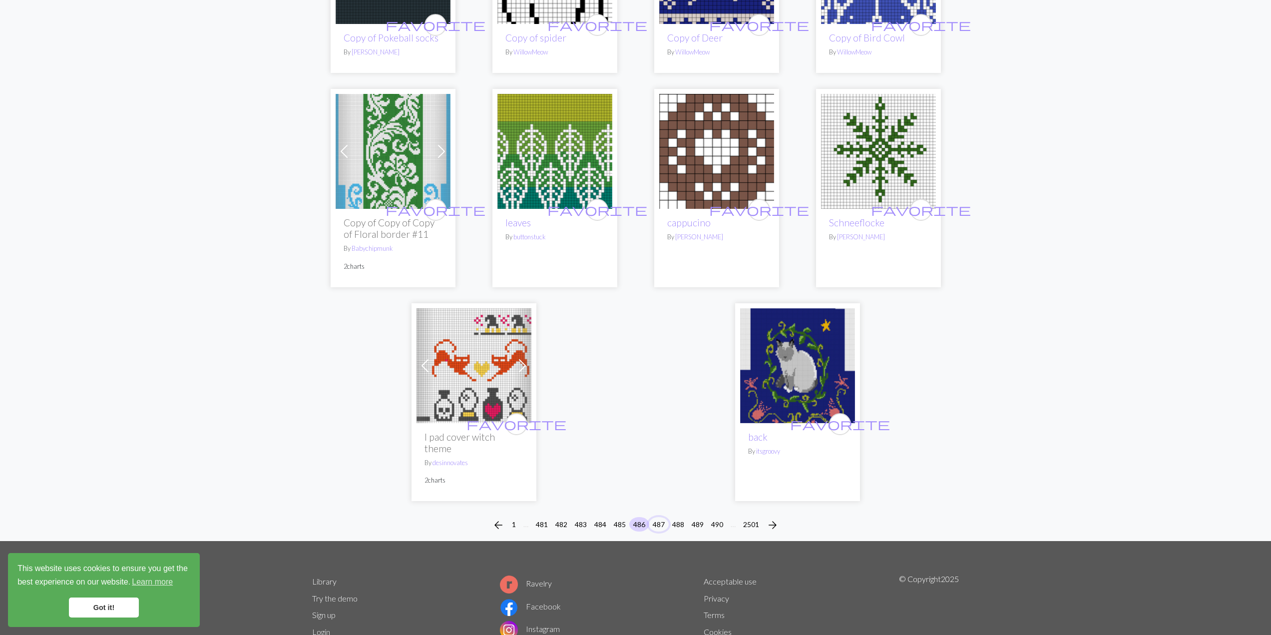
click at [656, 517] on button "487" at bounding box center [659, 524] width 20 height 14
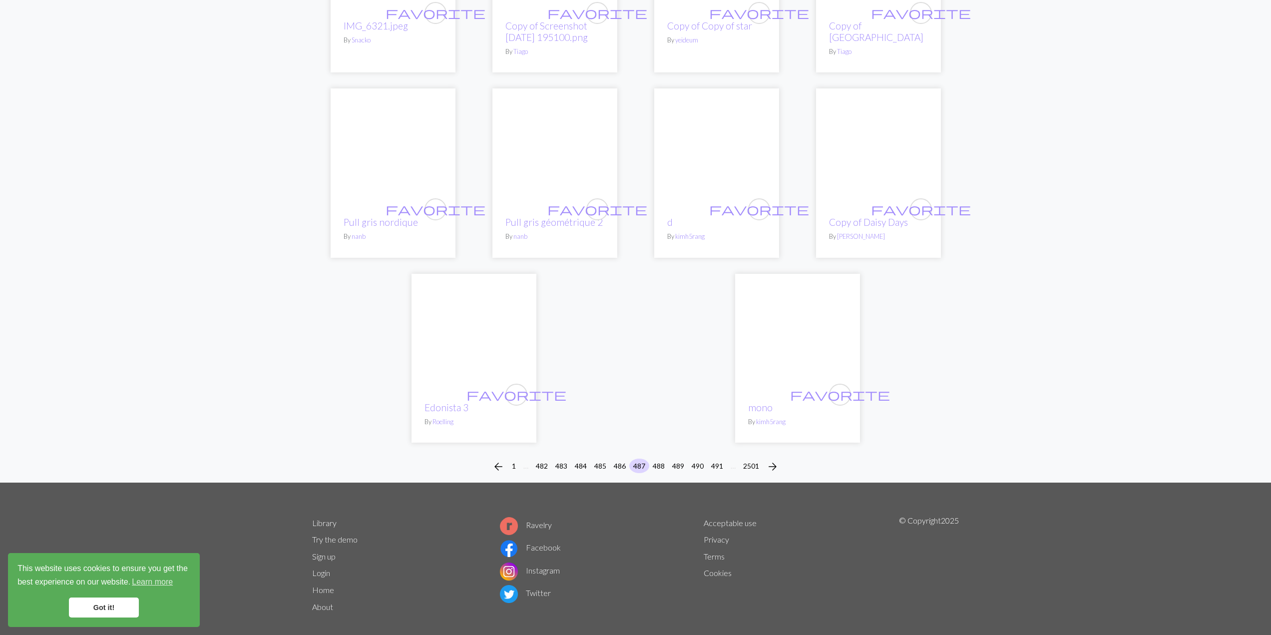
scroll to position [2371, 0]
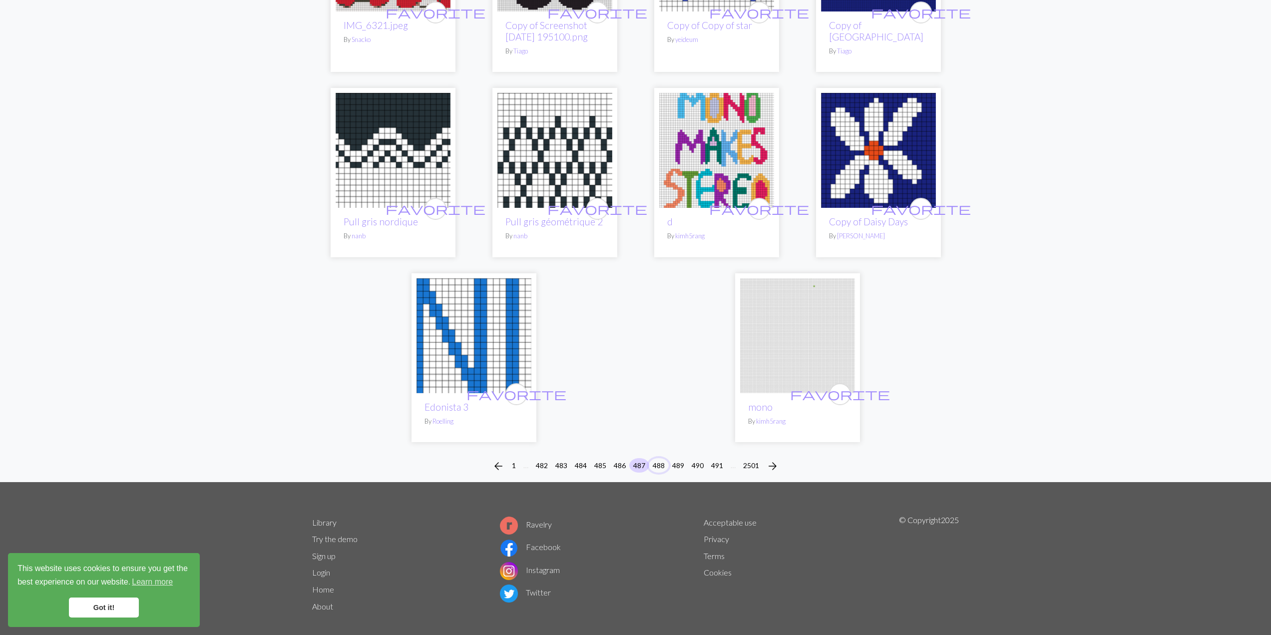
click at [662, 458] on button "488" at bounding box center [659, 465] width 20 height 14
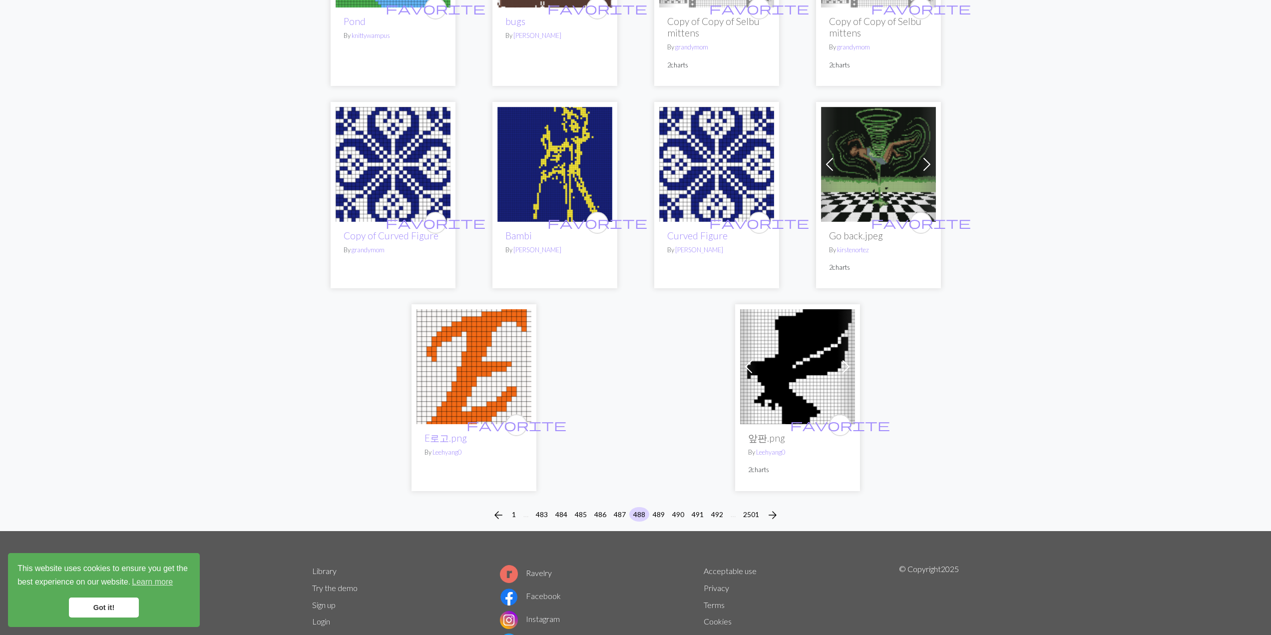
scroll to position [2268, 0]
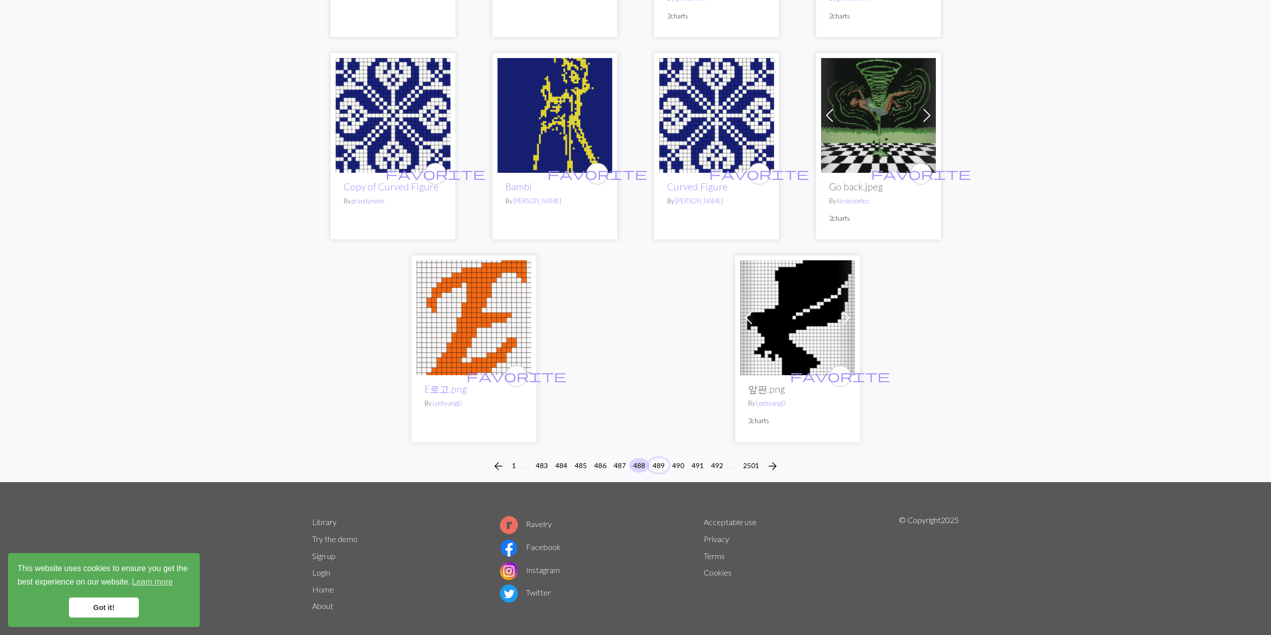
click at [660, 458] on button "489" at bounding box center [659, 465] width 20 height 14
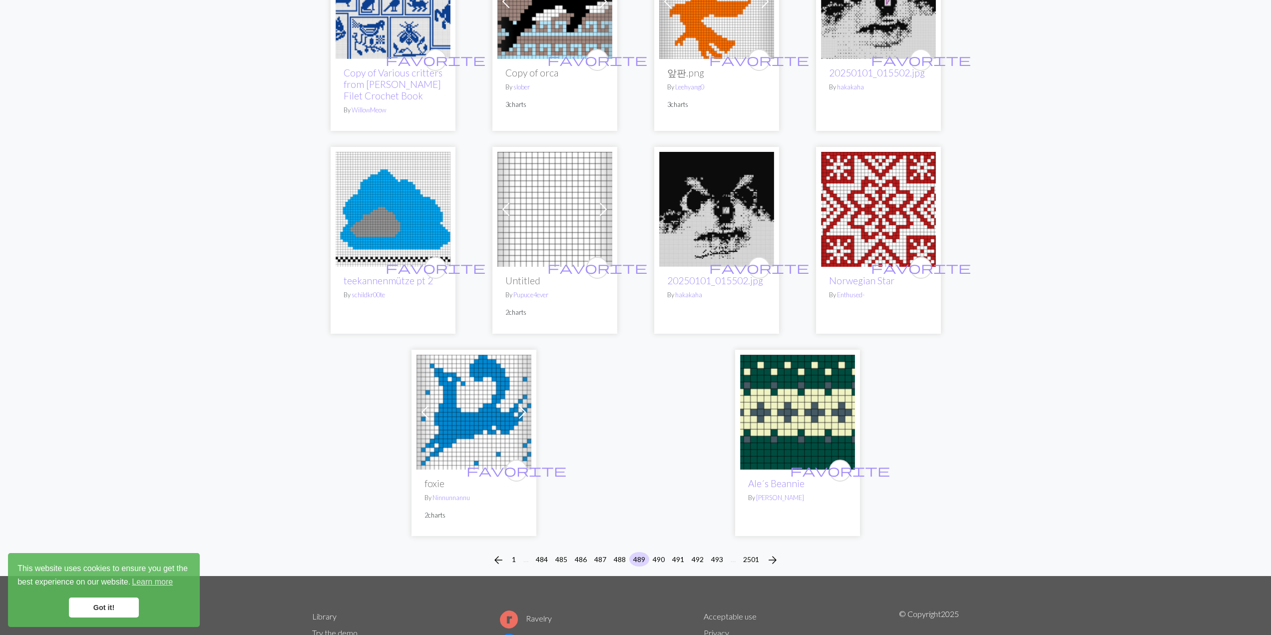
scroll to position [2320, 0]
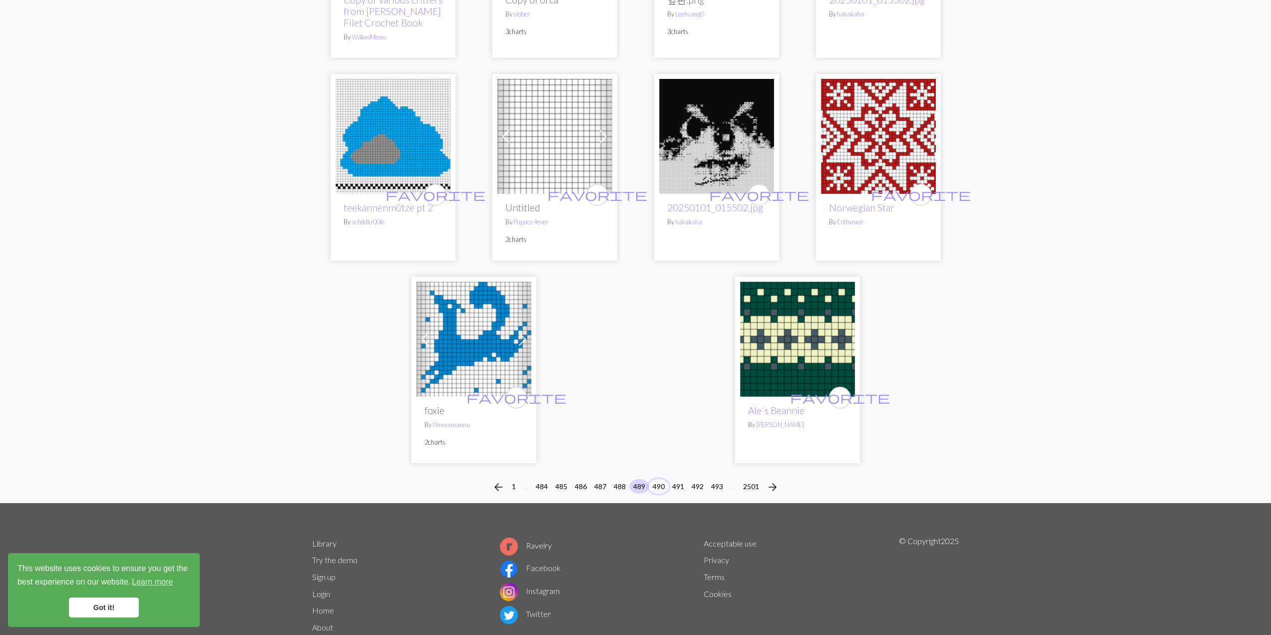
click at [655, 479] on button "490" at bounding box center [659, 486] width 20 height 14
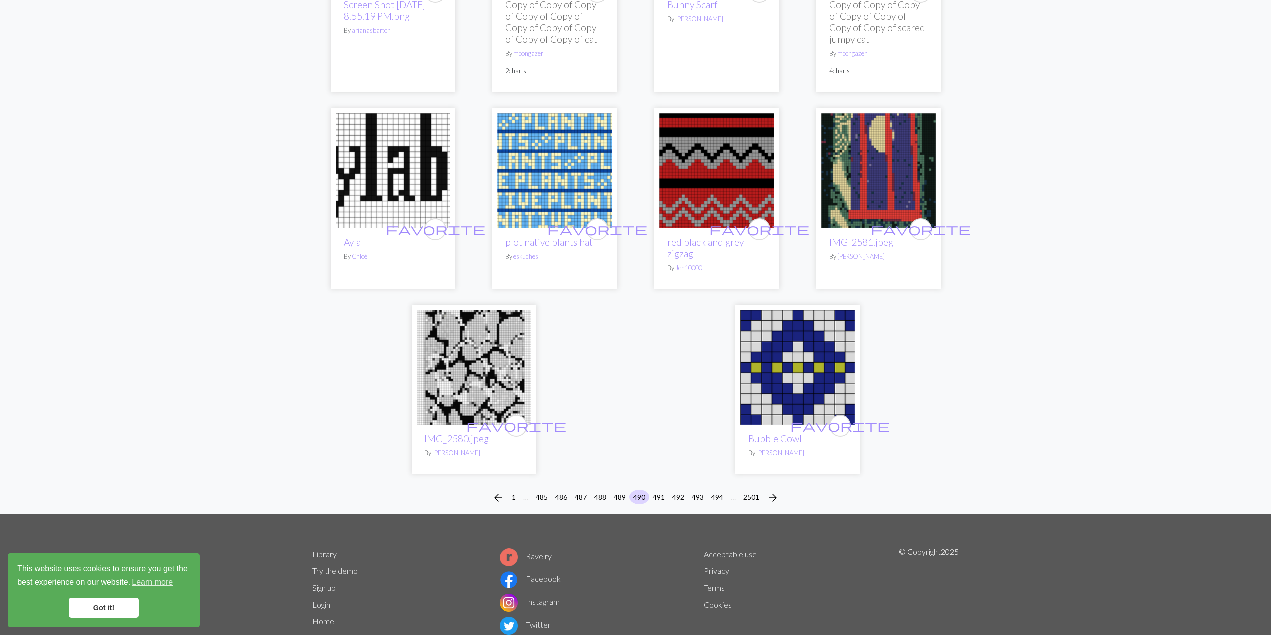
scroll to position [2348, 0]
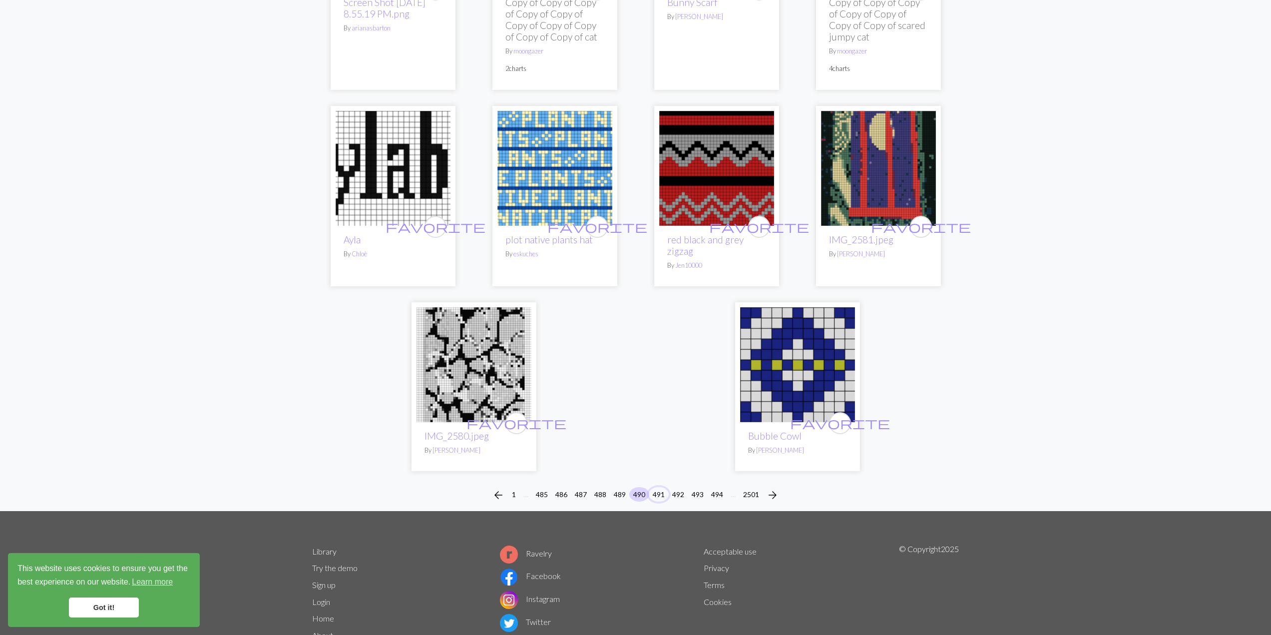
click at [659, 487] on button "491" at bounding box center [659, 494] width 20 height 14
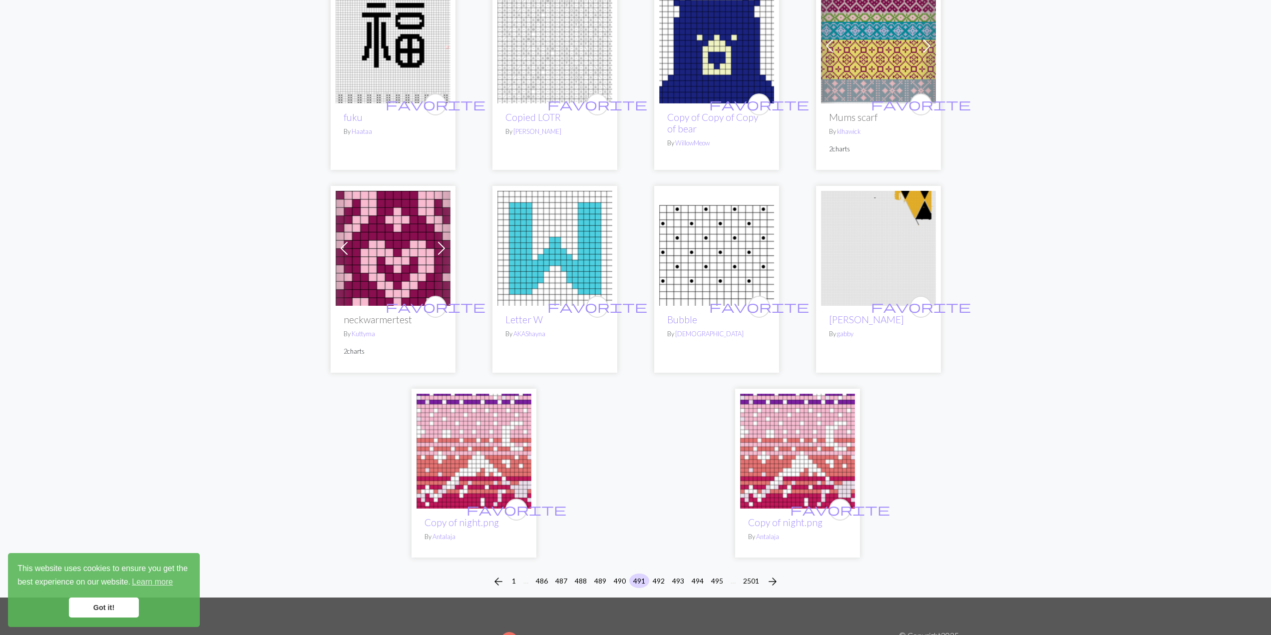
scroll to position [2297, 0]
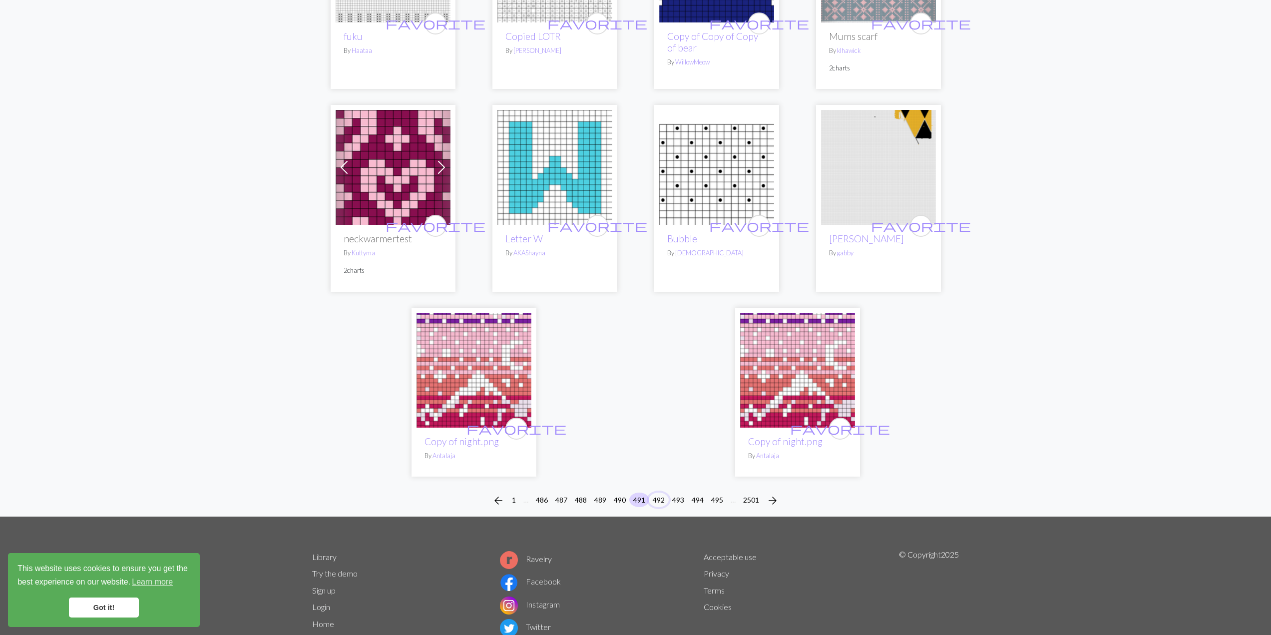
click at [662, 492] on button "492" at bounding box center [659, 499] width 20 height 14
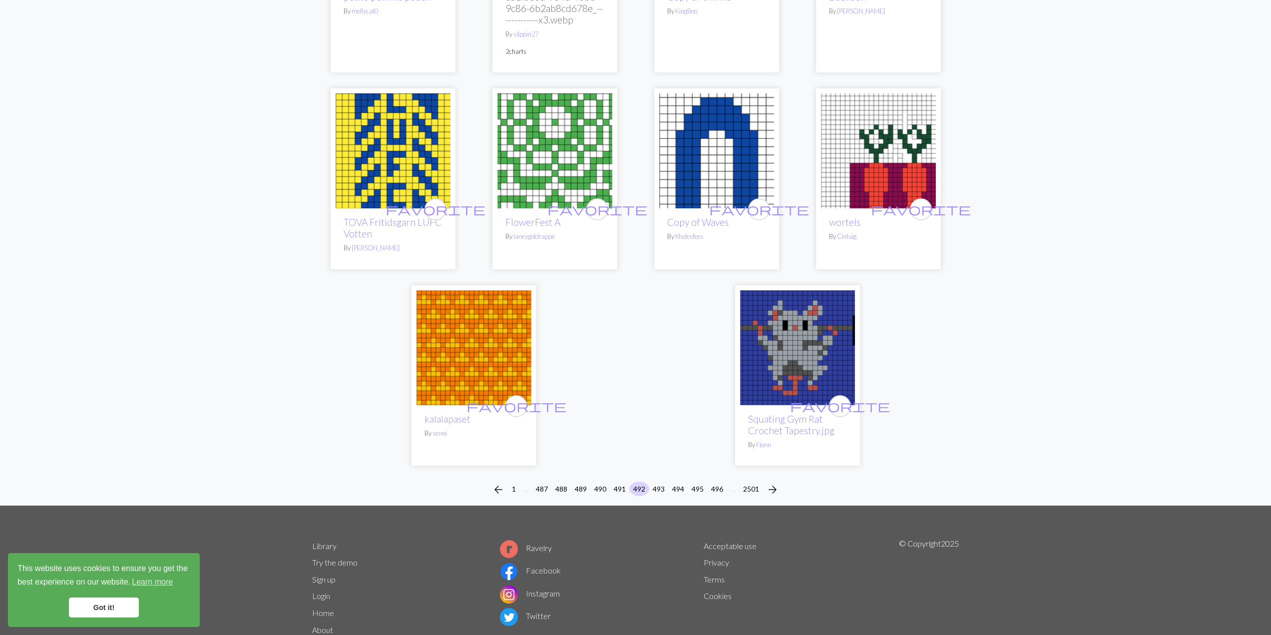
scroll to position [2337, 0]
click at [657, 481] on button "493" at bounding box center [659, 488] width 20 height 14
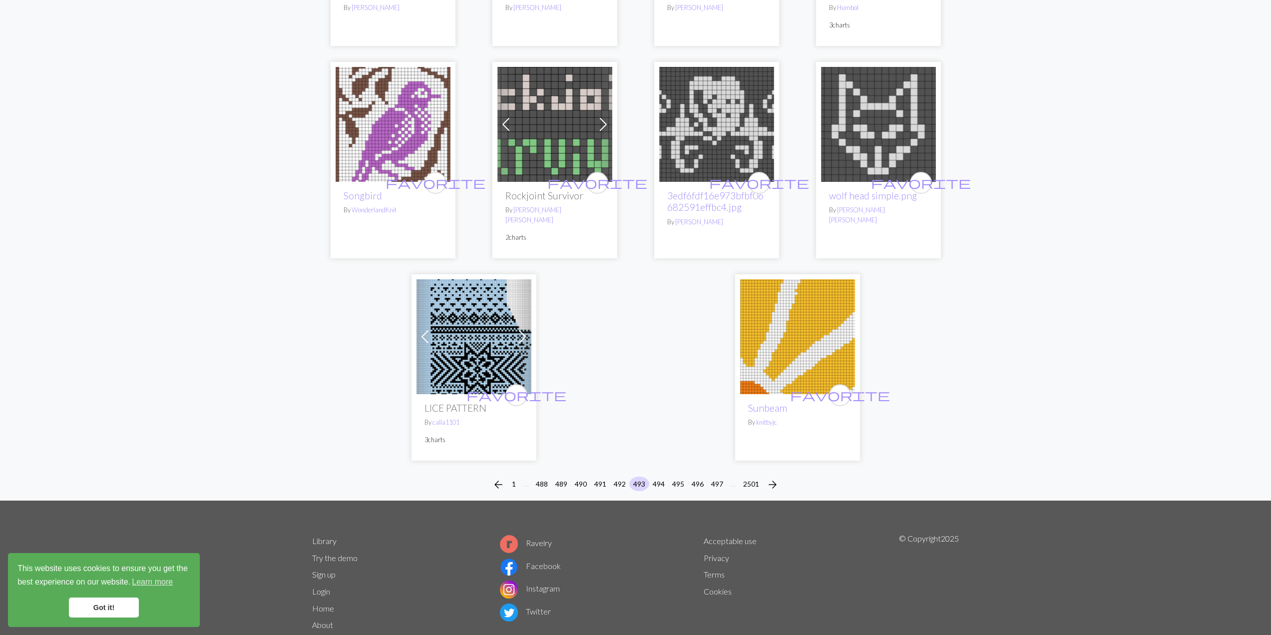
scroll to position [2378, 0]
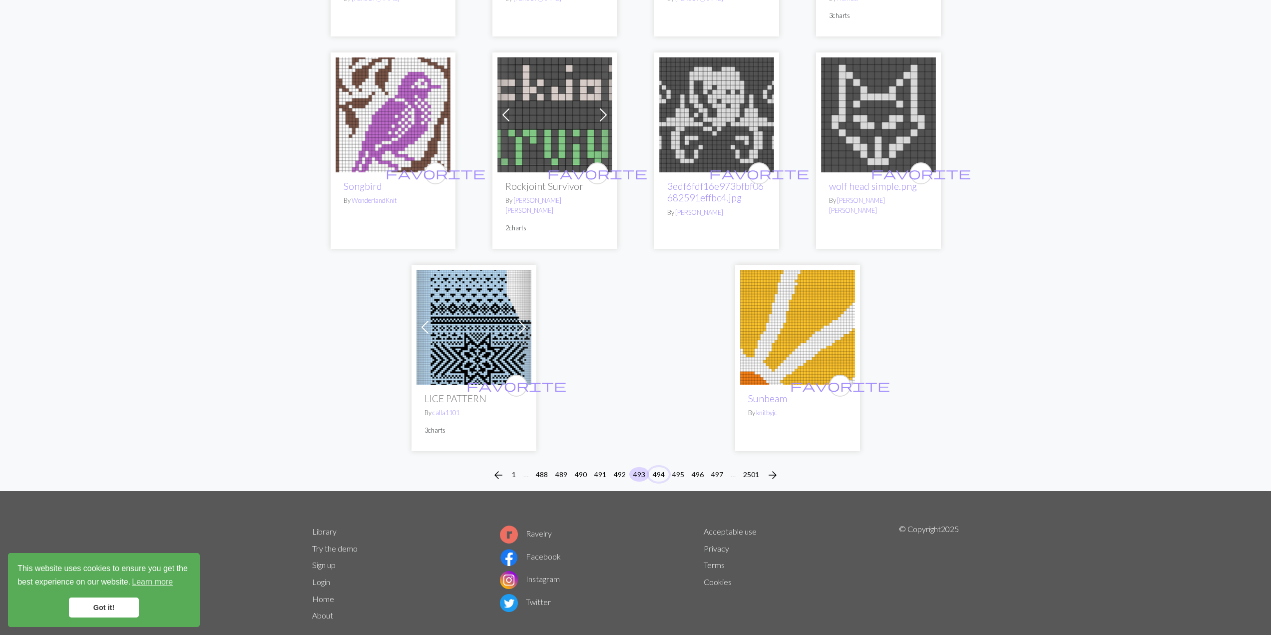
click at [656, 467] on button "494" at bounding box center [659, 474] width 20 height 14
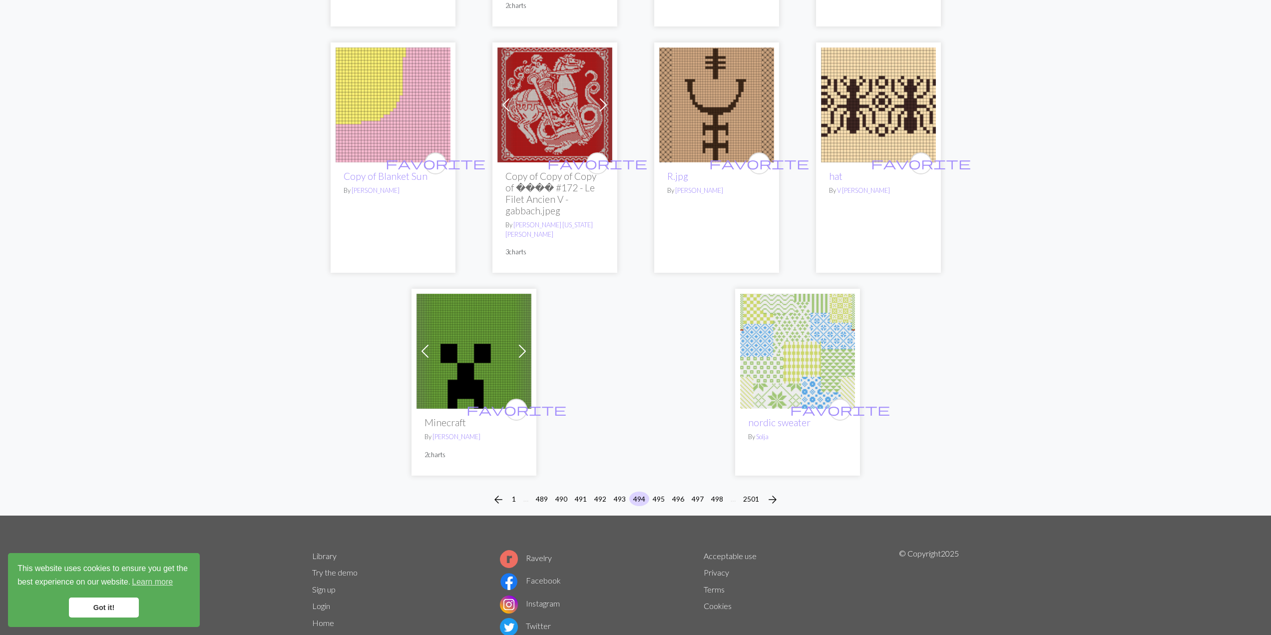
scroll to position [2325, 0]
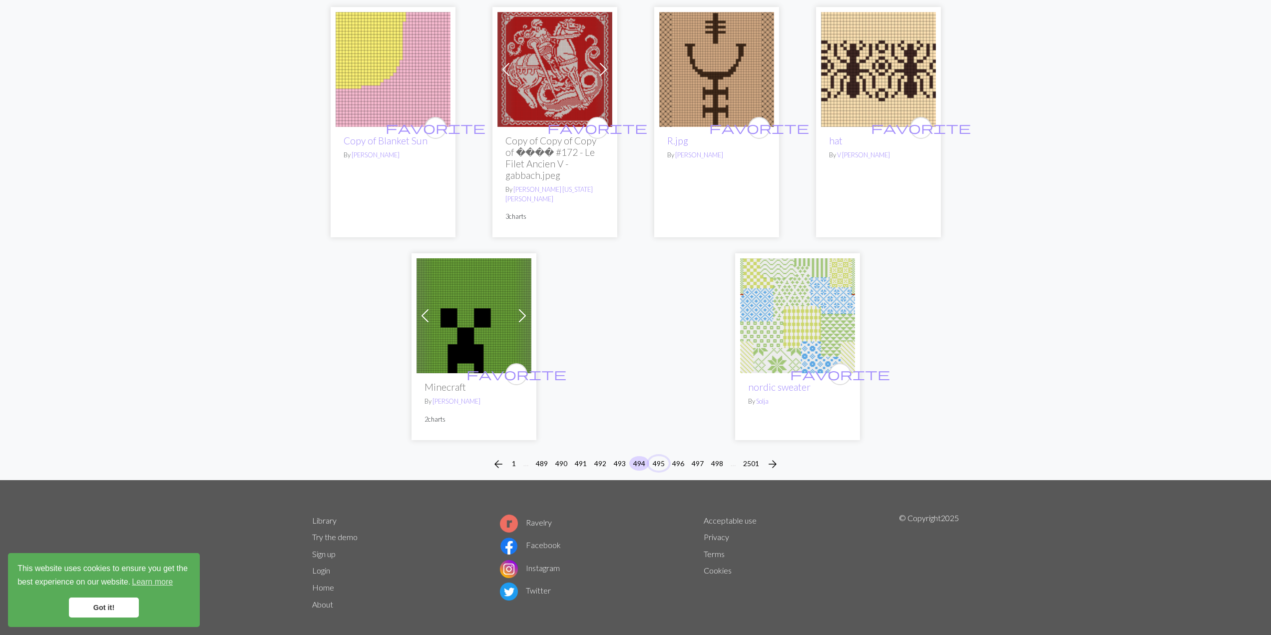
click at [661, 458] on button "495" at bounding box center [659, 463] width 20 height 14
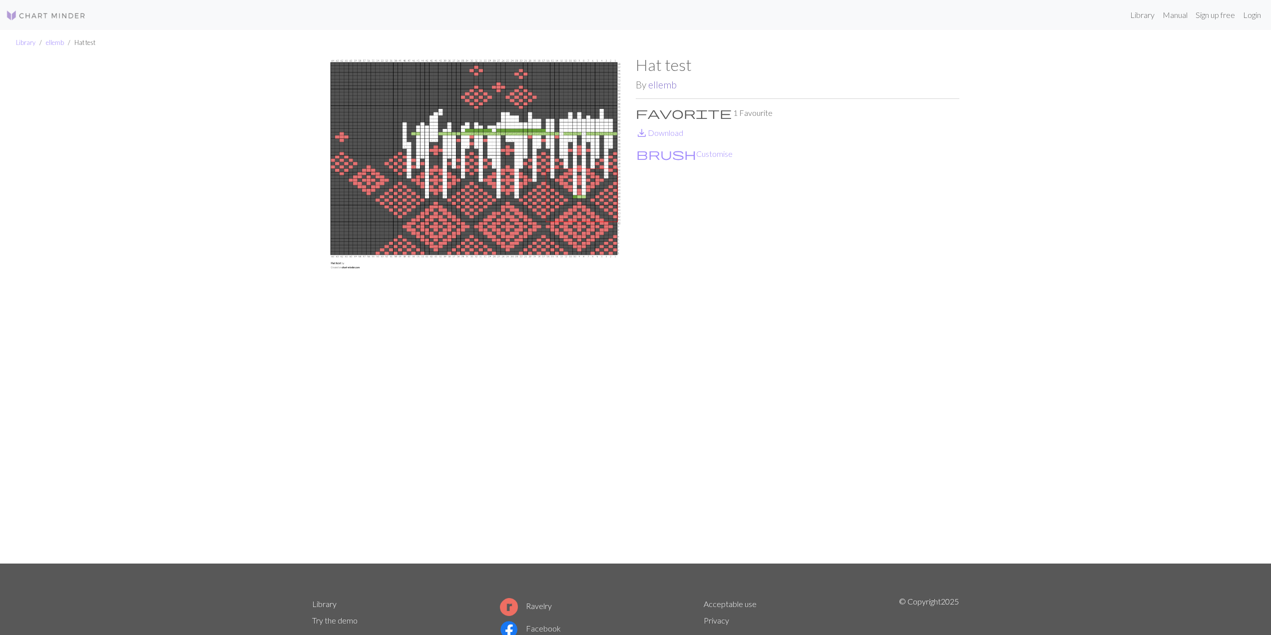
click at [666, 82] on link "ellemb" at bounding box center [662, 84] width 28 height 11
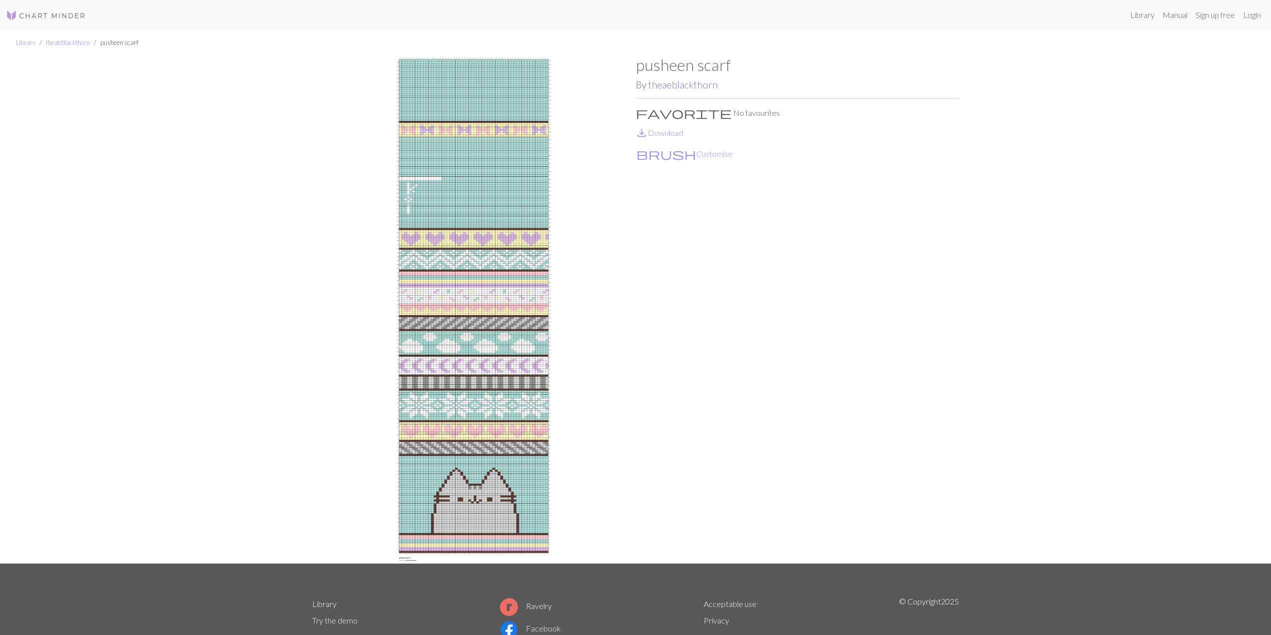
click at [674, 86] on link "theaeblackthorn" at bounding box center [682, 84] width 69 height 11
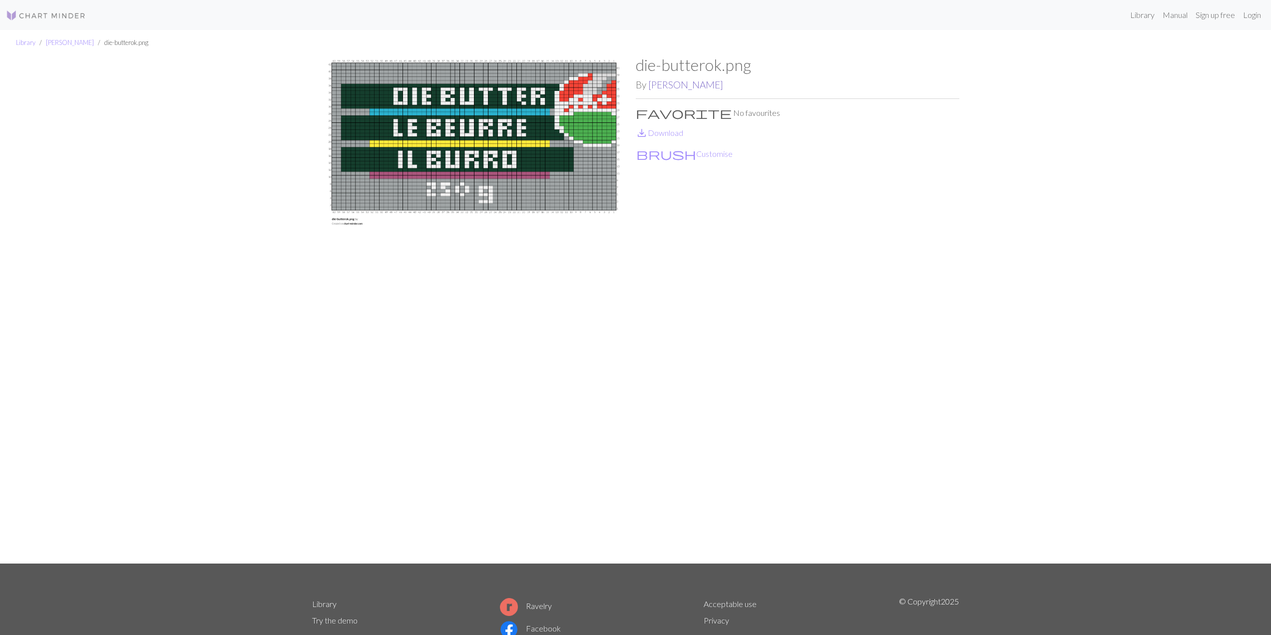
click at [656, 87] on link "Sarah" at bounding box center [685, 84] width 75 height 11
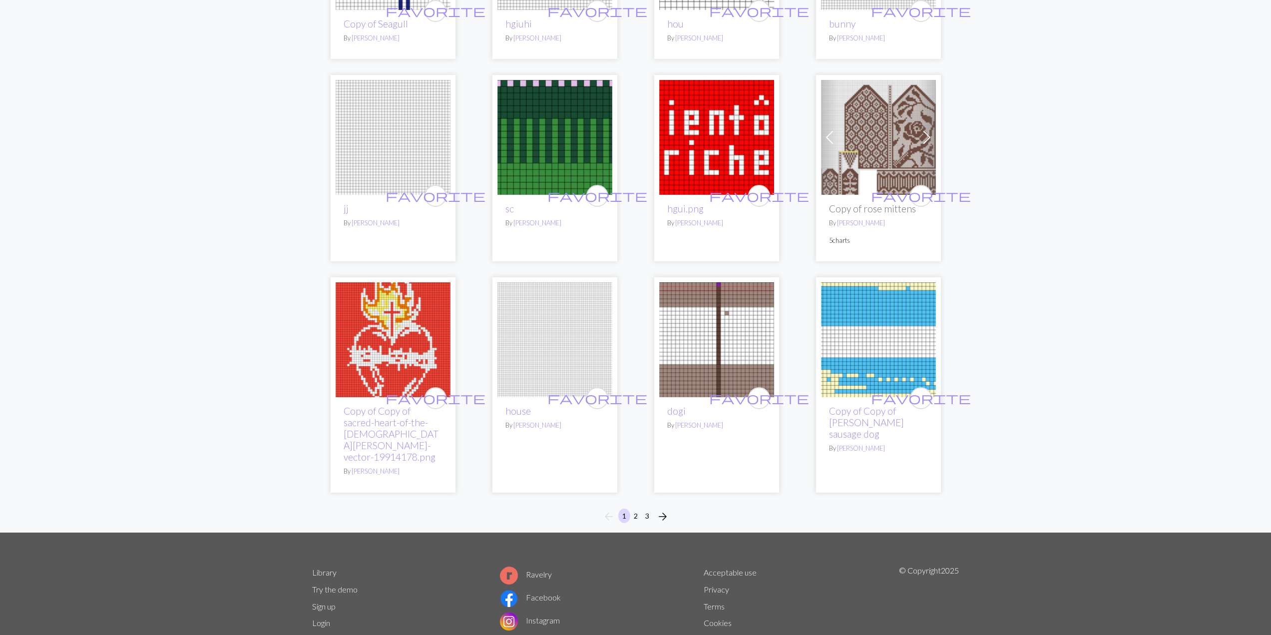
scroll to position [597, 0]
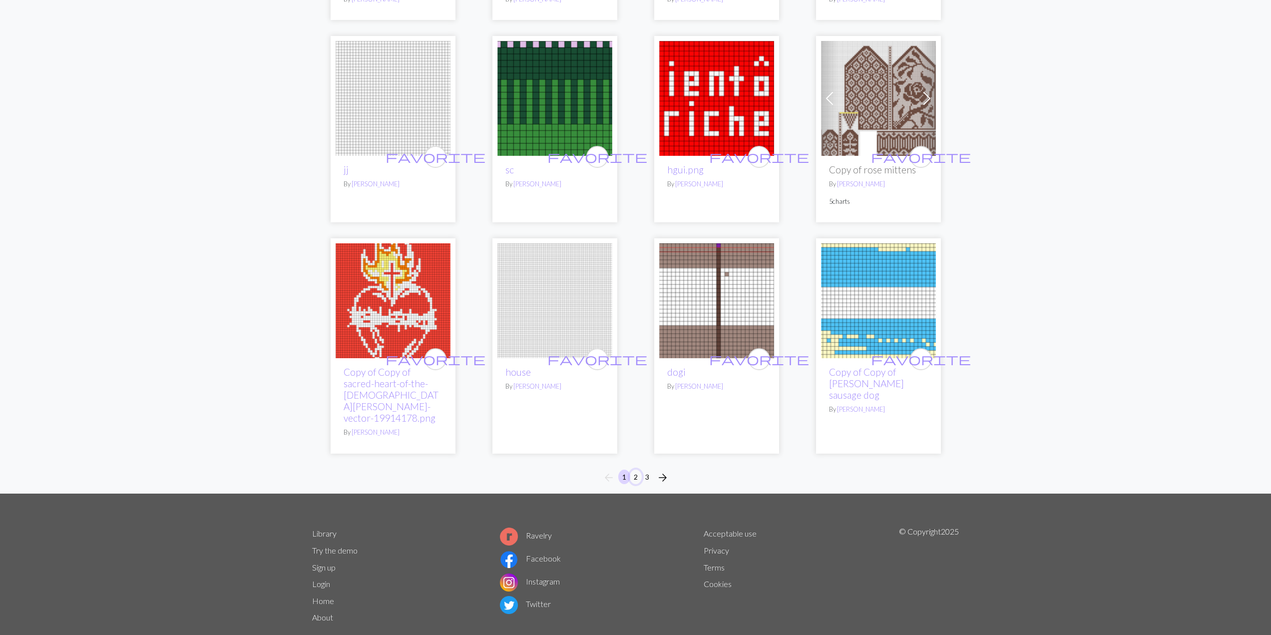
click at [635, 469] on button "2" at bounding box center [636, 476] width 12 height 14
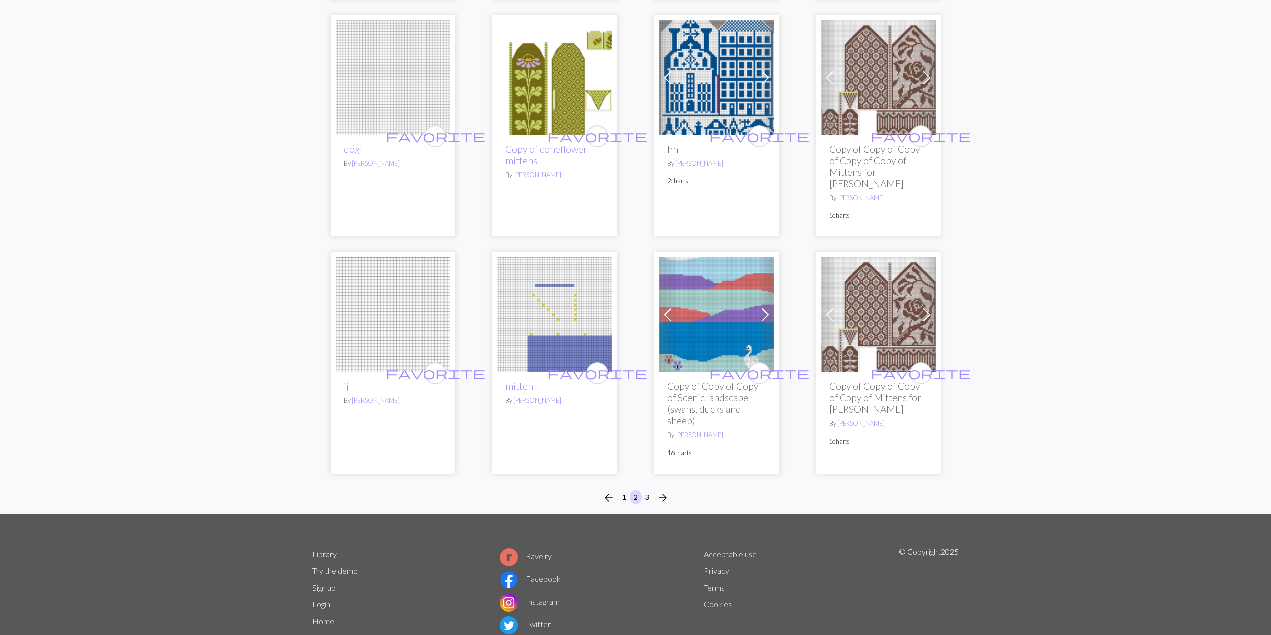
scroll to position [626, 0]
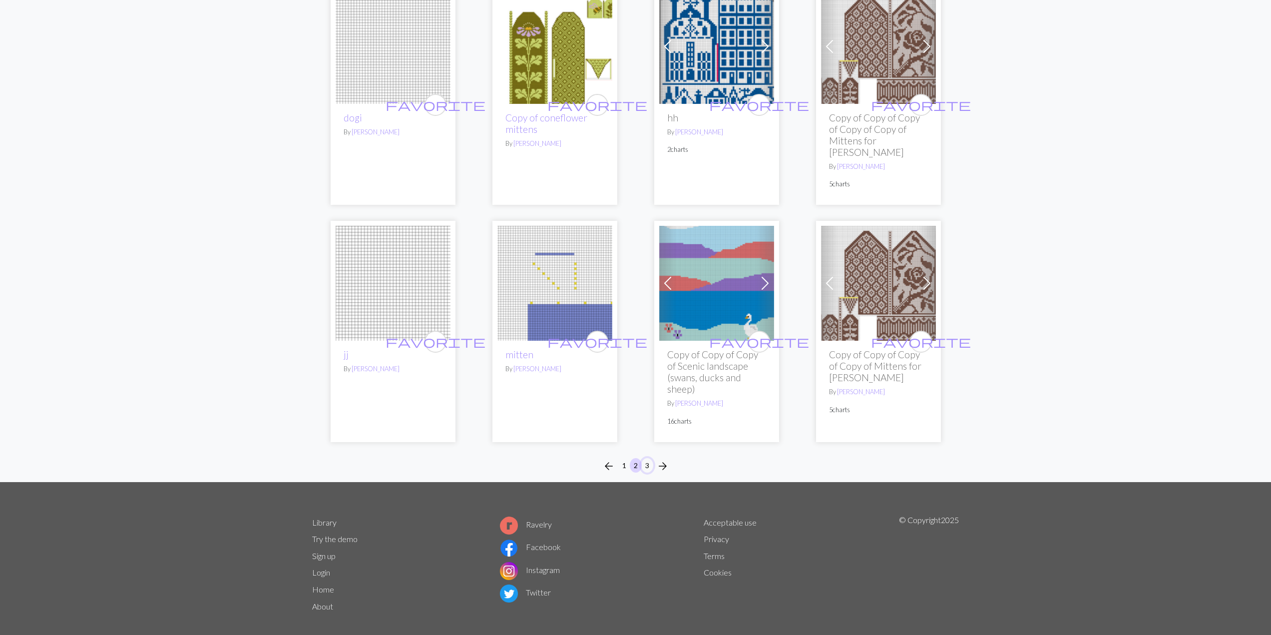
click at [648, 458] on button "3" at bounding box center [647, 465] width 12 height 14
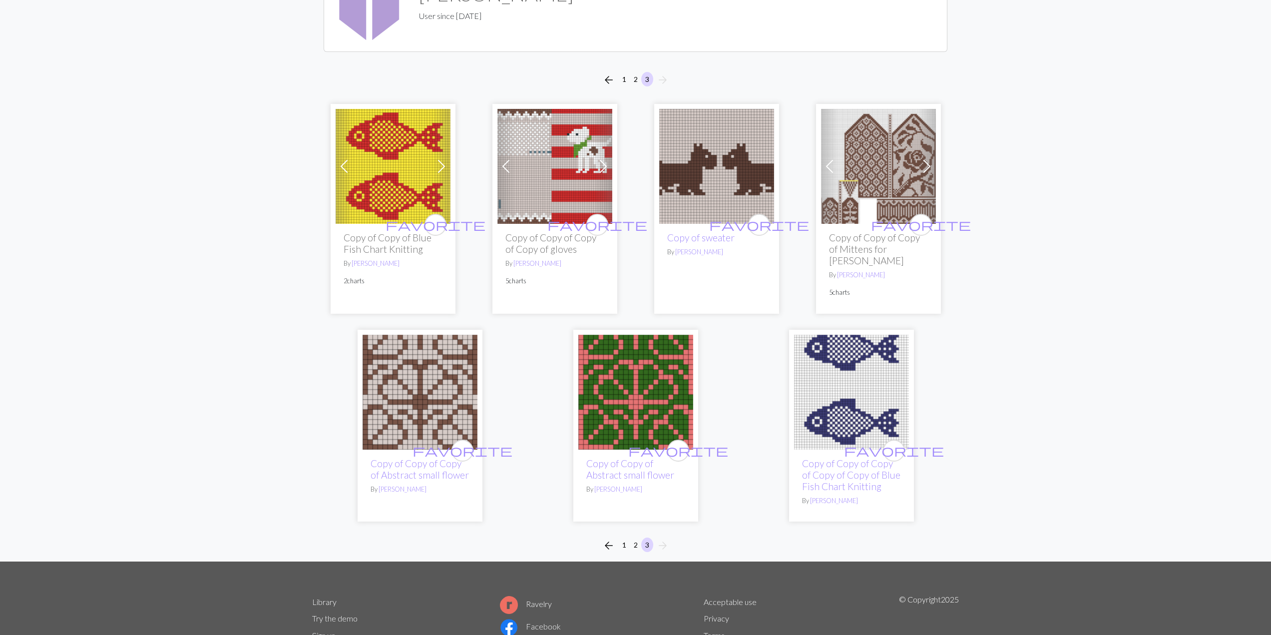
scroll to position [187, 0]
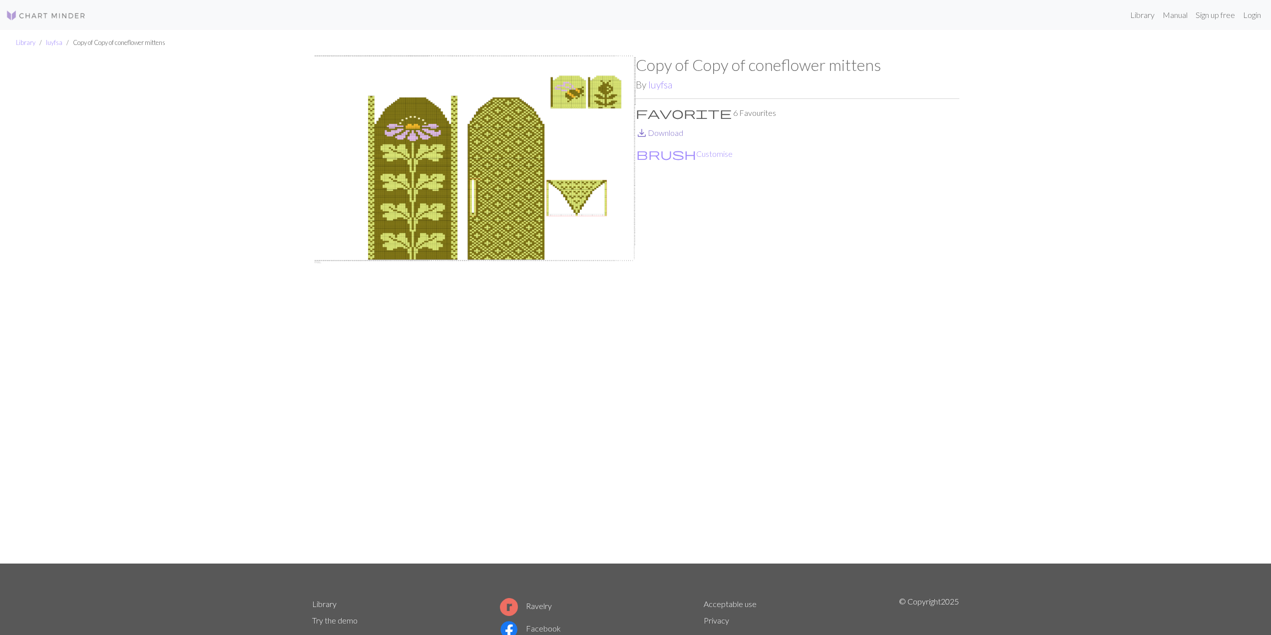
click at [659, 134] on link "save_alt Download" at bounding box center [659, 132] width 47 height 9
click at [657, 82] on link "luyfsa" at bounding box center [660, 84] width 24 height 11
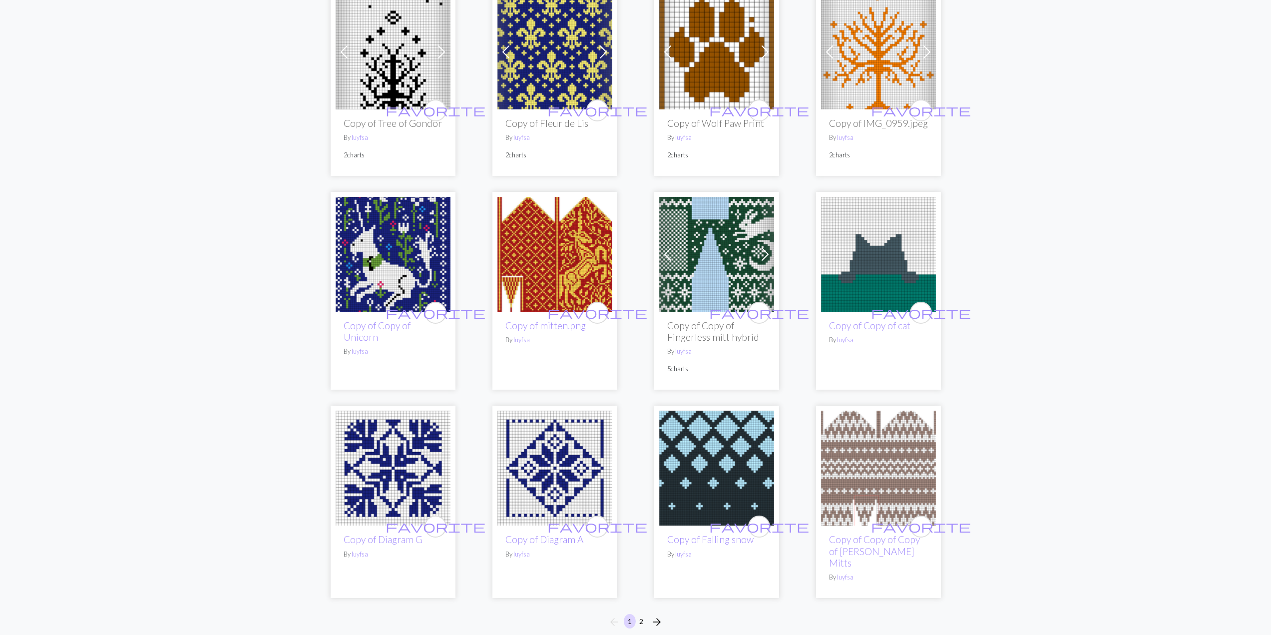
scroll to position [583, 0]
